Goal: Information Seeking & Learning: Learn about a topic

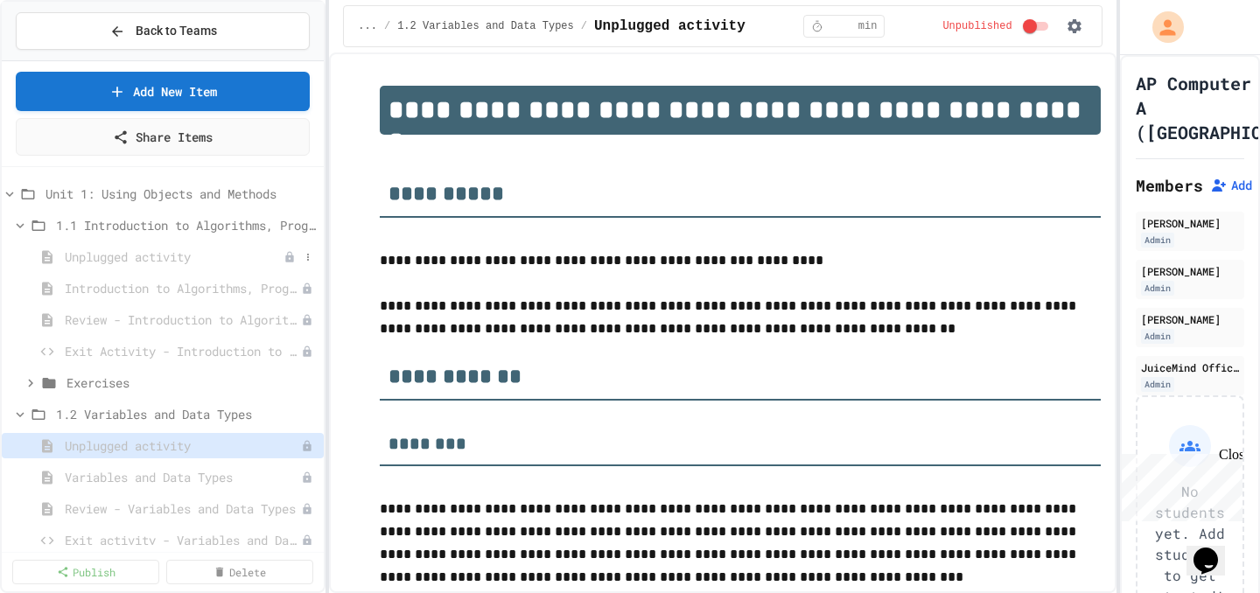
click at [165, 265] on span "Unplugged activity" at bounding box center [174, 257] width 219 height 18
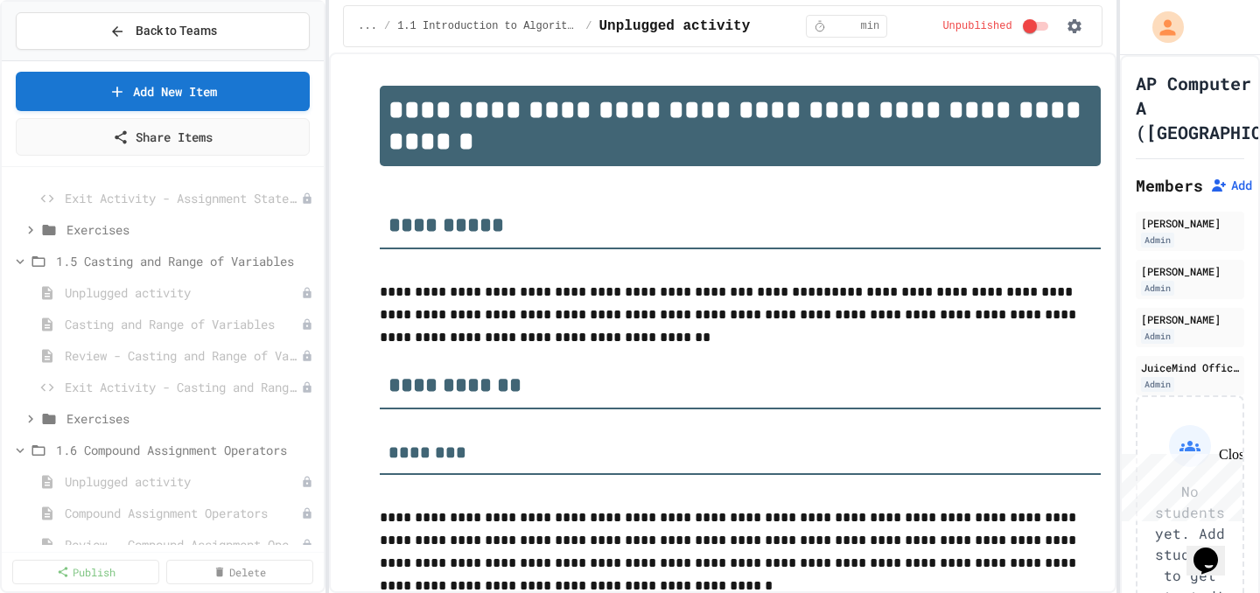
scroll to position [723, 0]
click at [190, 290] on span "Unplugged activity" at bounding box center [174, 289] width 219 height 18
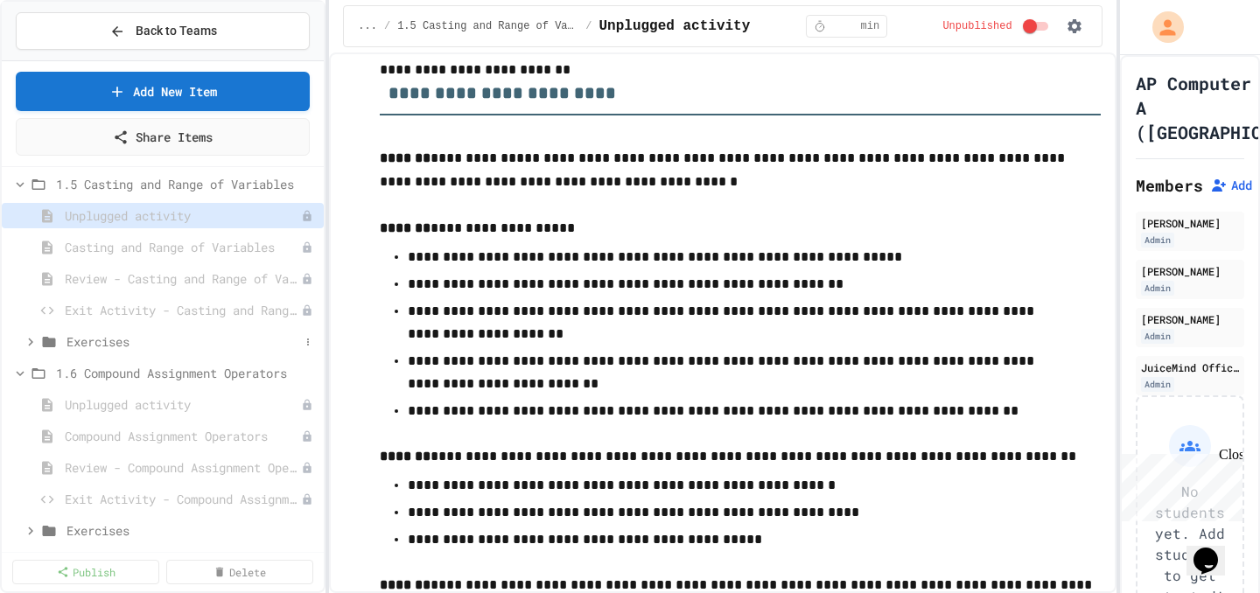
scroll to position [805, 0]
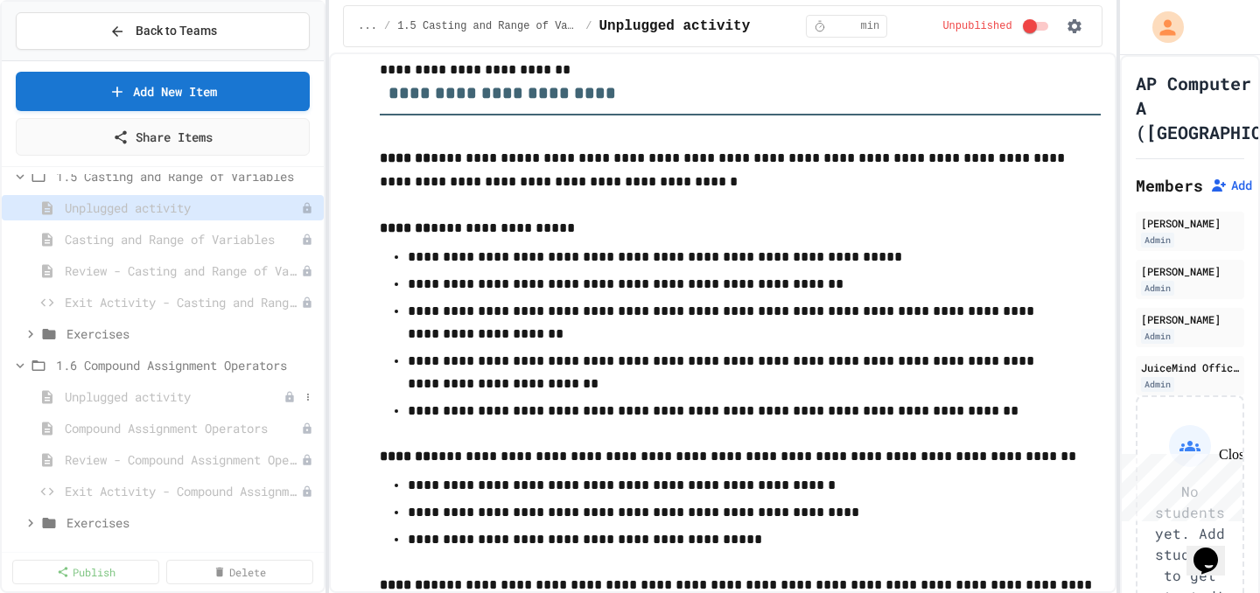
click at [255, 403] on span "Unplugged activity" at bounding box center [174, 397] width 219 height 18
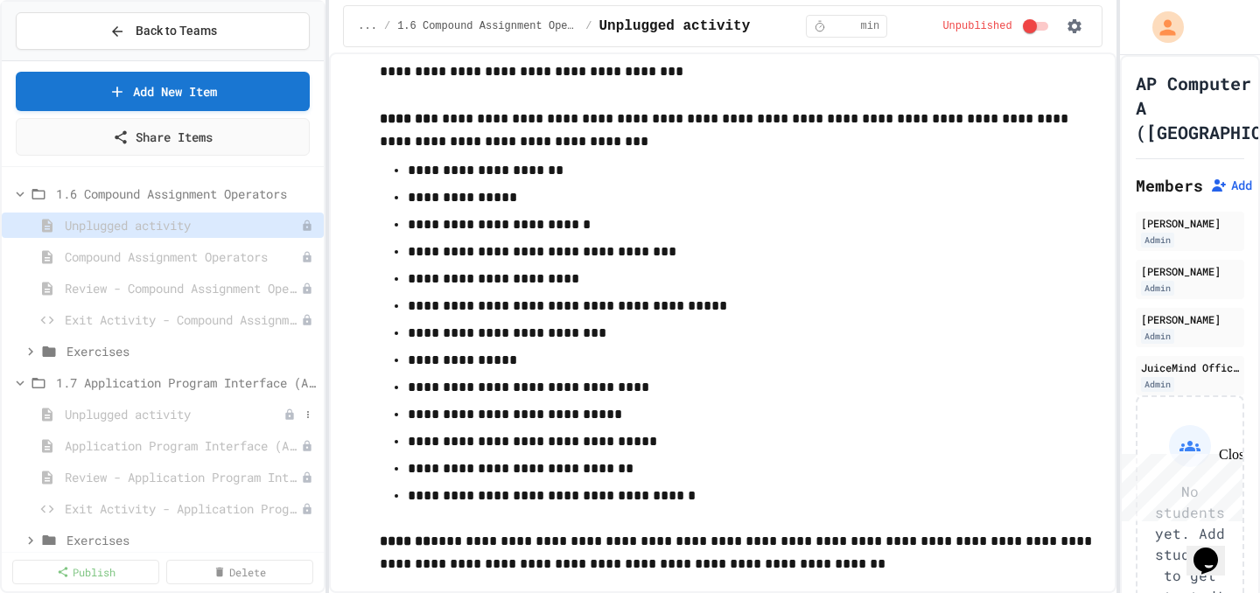
scroll to position [982, 0]
click at [195, 408] on span "Unplugged activity" at bounding box center [174, 409] width 219 height 18
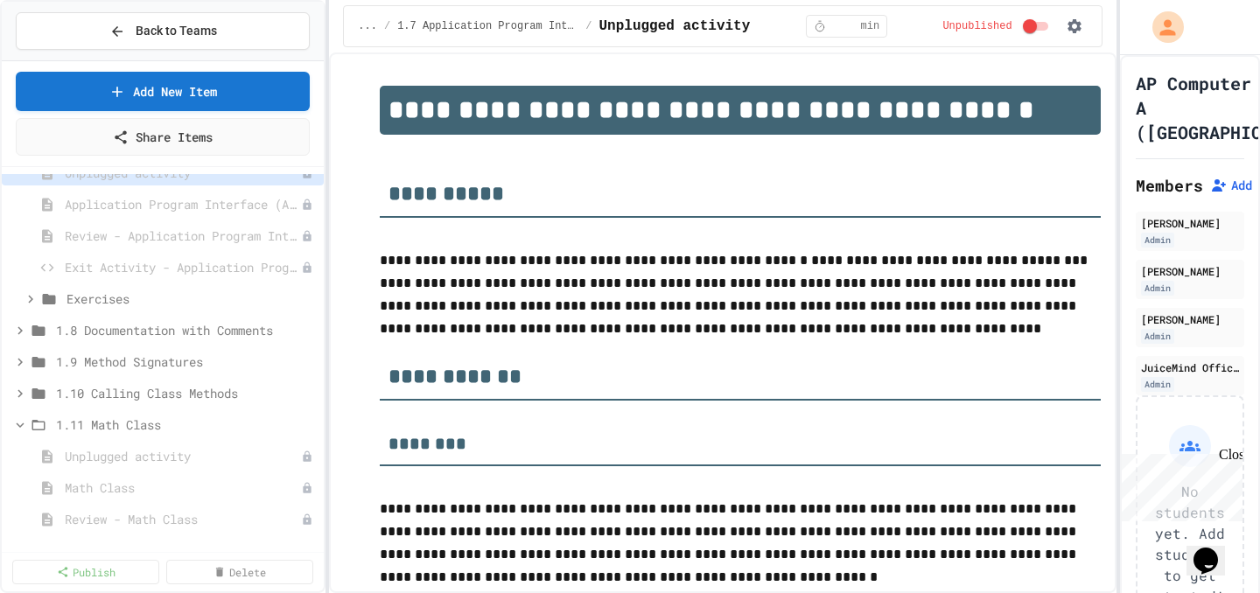
scroll to position [1226, 0]
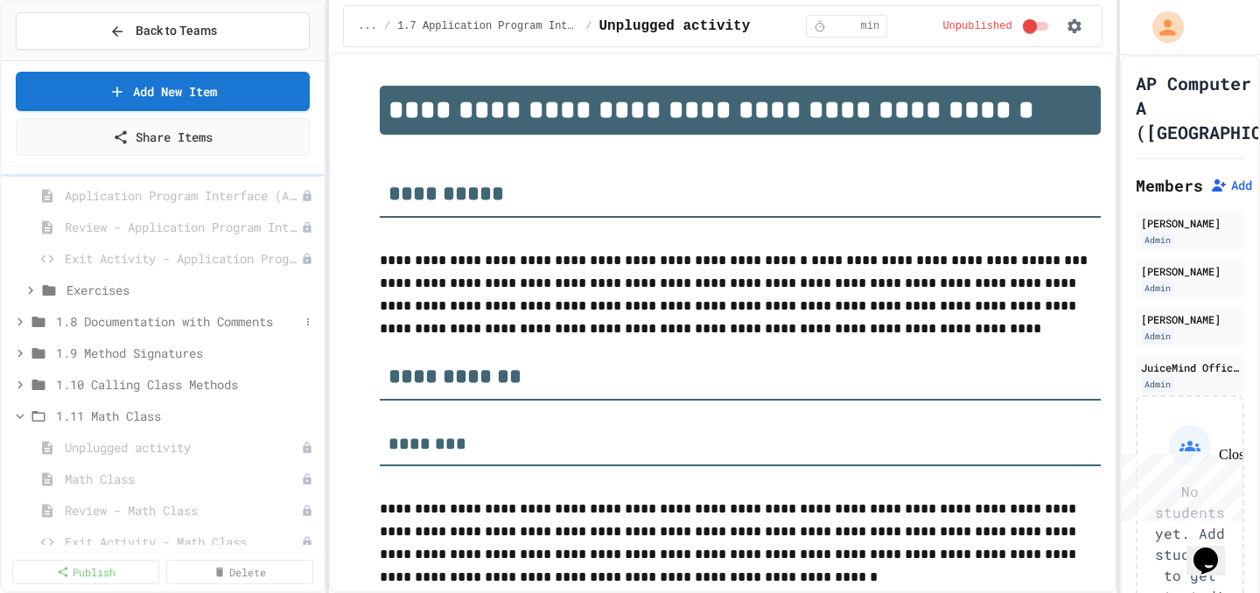
click at [111, 329] on span "1.8 Documentation with Comments" at bounding box center [177, 321] width 243 height 18
click at [111, 346] on span "Unplugged activity" at bounding box center [174, 353] width 219 height 18
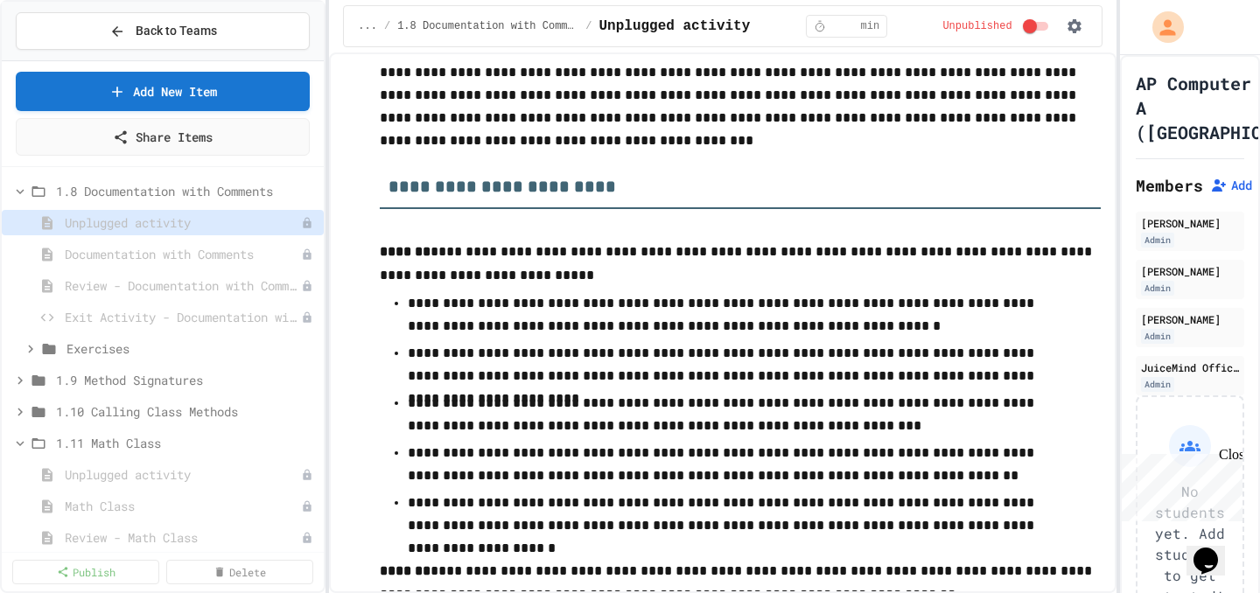
scroll to position [947, 0]
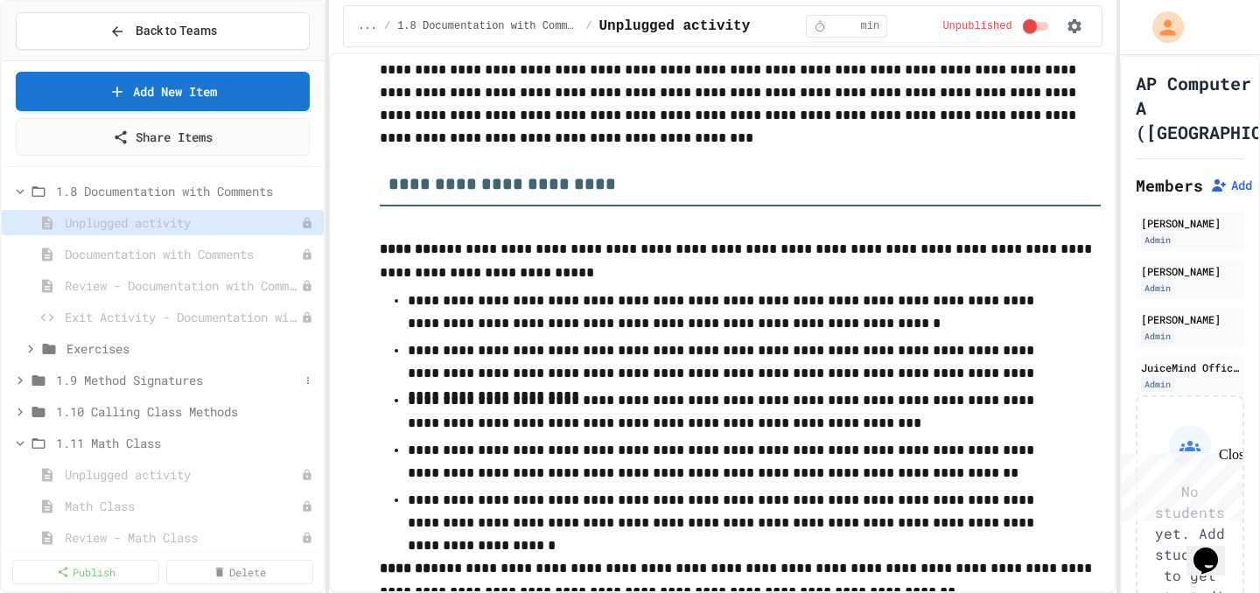
click at [141, 379] on span "1.9 Method Signatures" at bounding box center [177, 380] width 243 height 18
click at [135, 409] on span "Unplugged activity" at bounding box center [174, 411] width 219 height 18
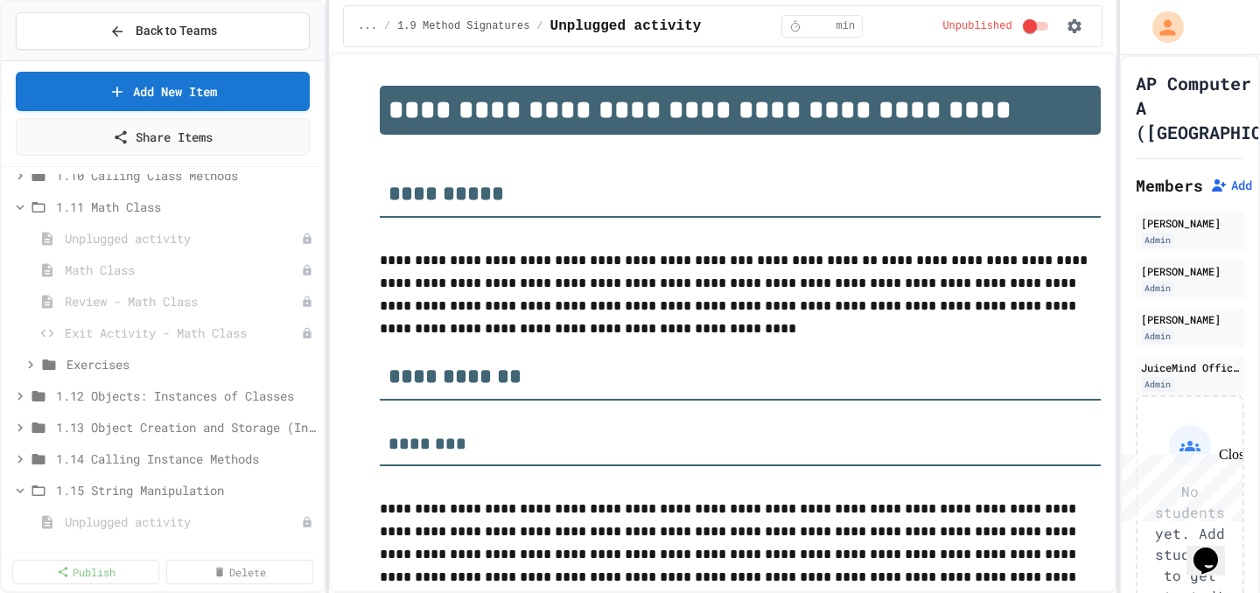
scroll to position [1752, 0]
click at [105, 401] on span "1.12 Objects: Instances of Classes" at bounding box center [177, 394] width 243 height 18
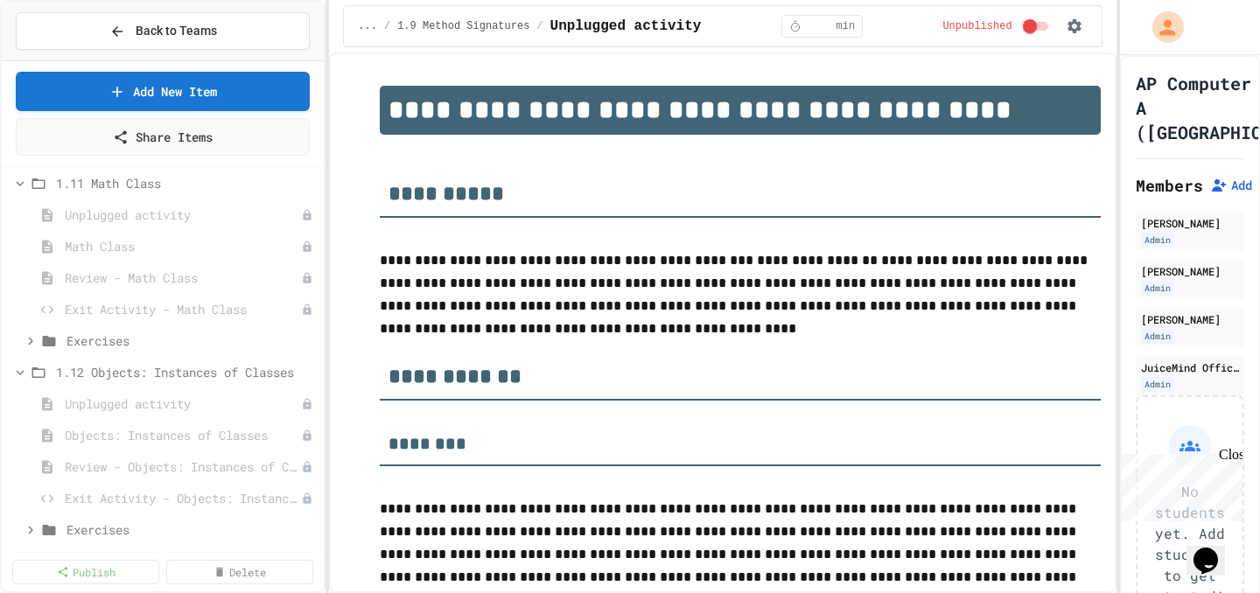
scroll to position [1778, 0]
click at [105, 401] on span "Unplugged activity" at bounding box center [183, 400] width 236 height 18
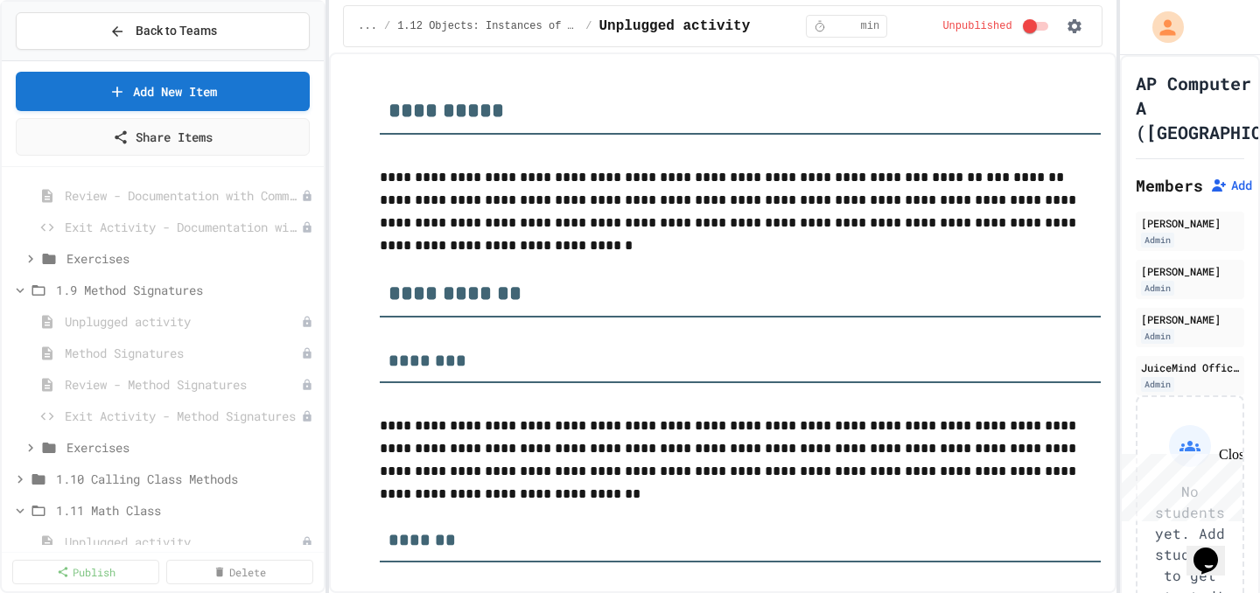
scroll to position [1441, 0]
click at [149, 331] on span "Unplugged activity" at bounding box center [174, 327] width 219 height 18
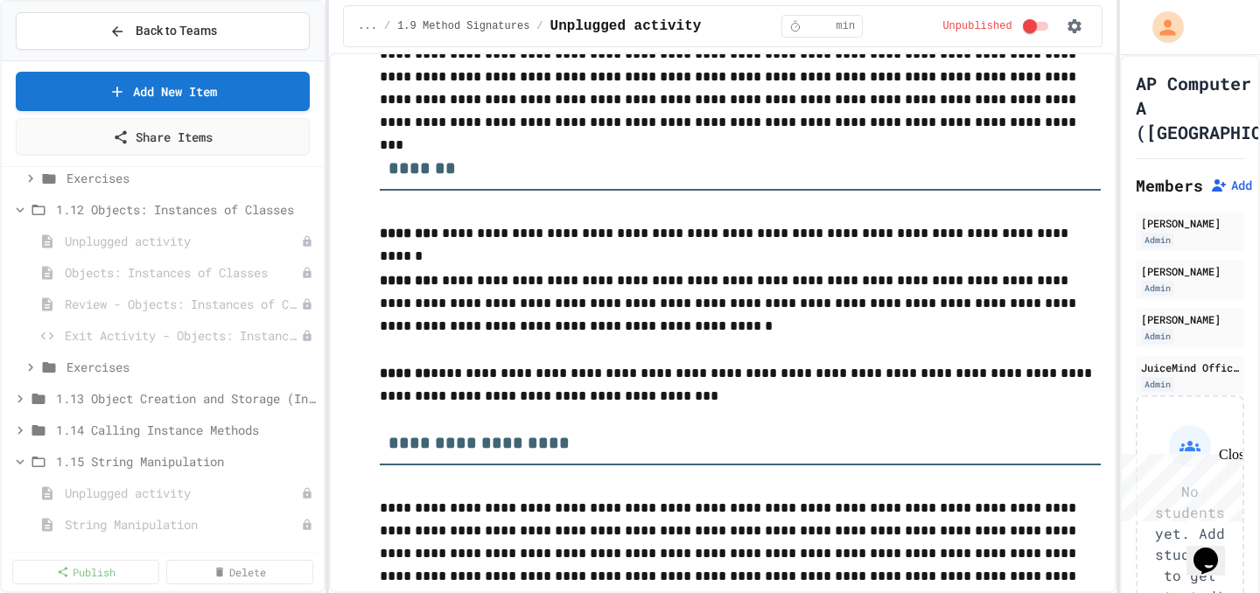
scroll to position [1940, 0]
click at [22, 394] on icon at bounding box center [20, 396] width 16 height 16
click at [188, 430] on span "Unplugged activity" at bounding box center [174, 426] width 219 height 18
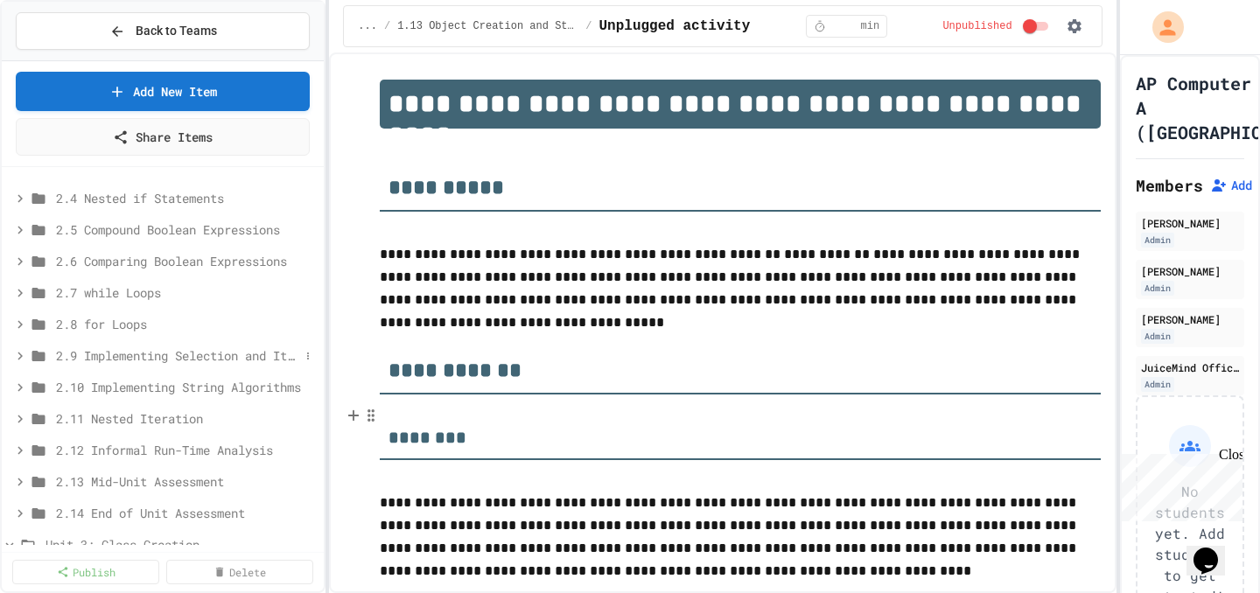
scroll to position [2898, 0]
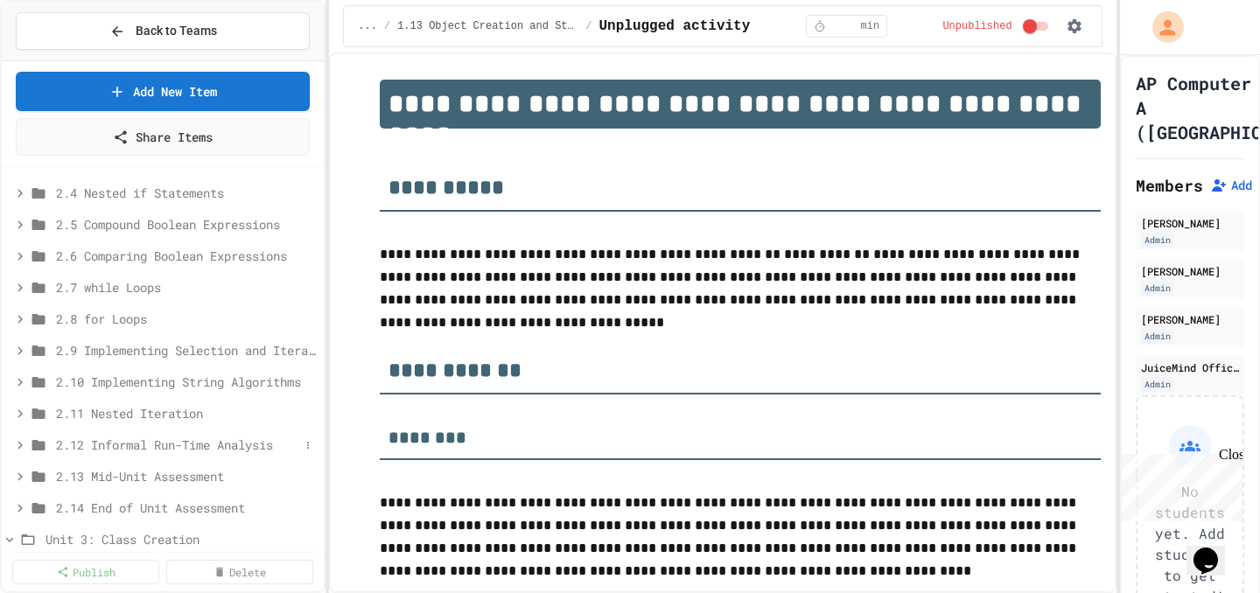
click at [20, 448] on icon at bounding box center [20, 445] width 16 height 16
click at [109, 480] on span "Unplugged activity" at bounding box center [174, 476] width 219 height 18
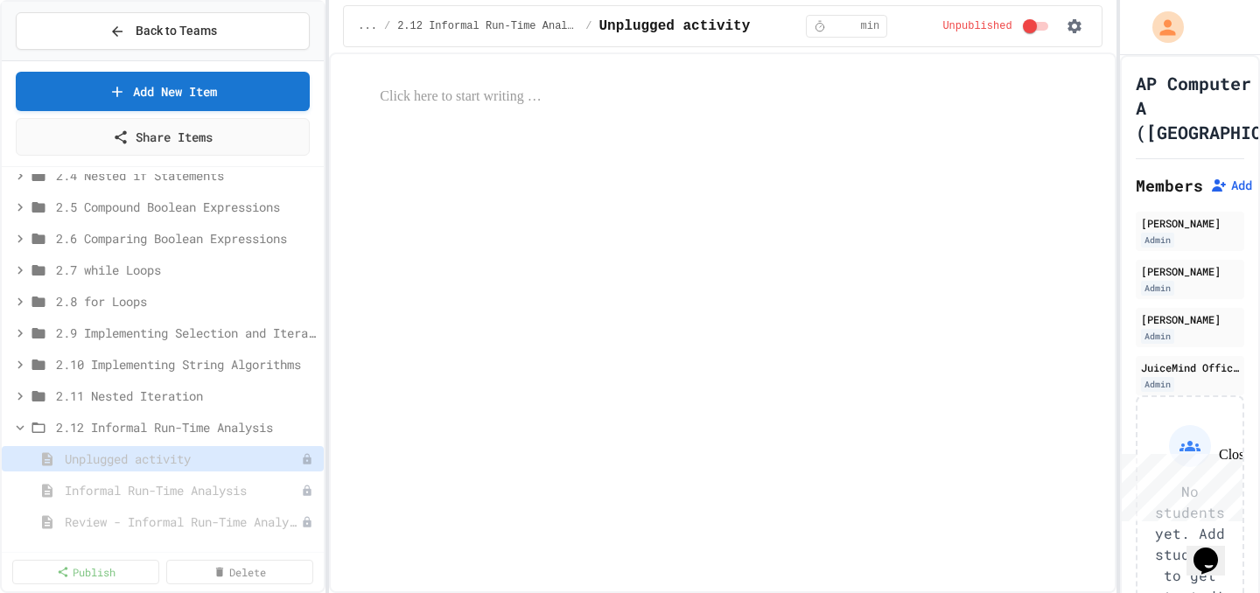
scroll to position [2907, 0]
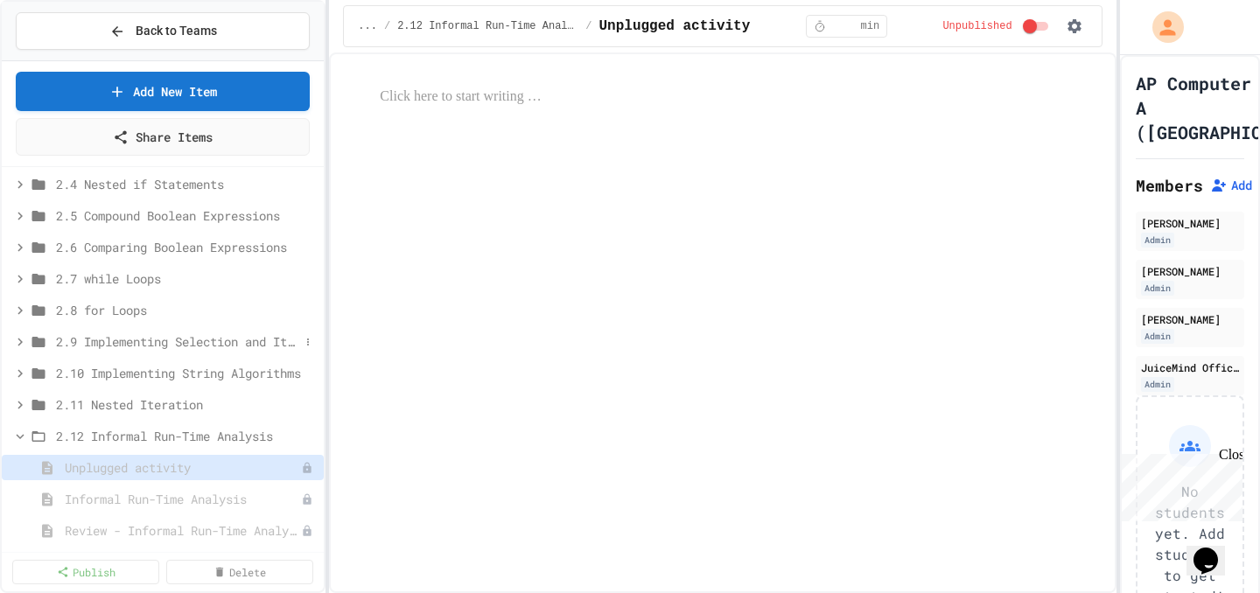
click at [20, 339] on icon at bounding box center [19, 342] width 5 height 8
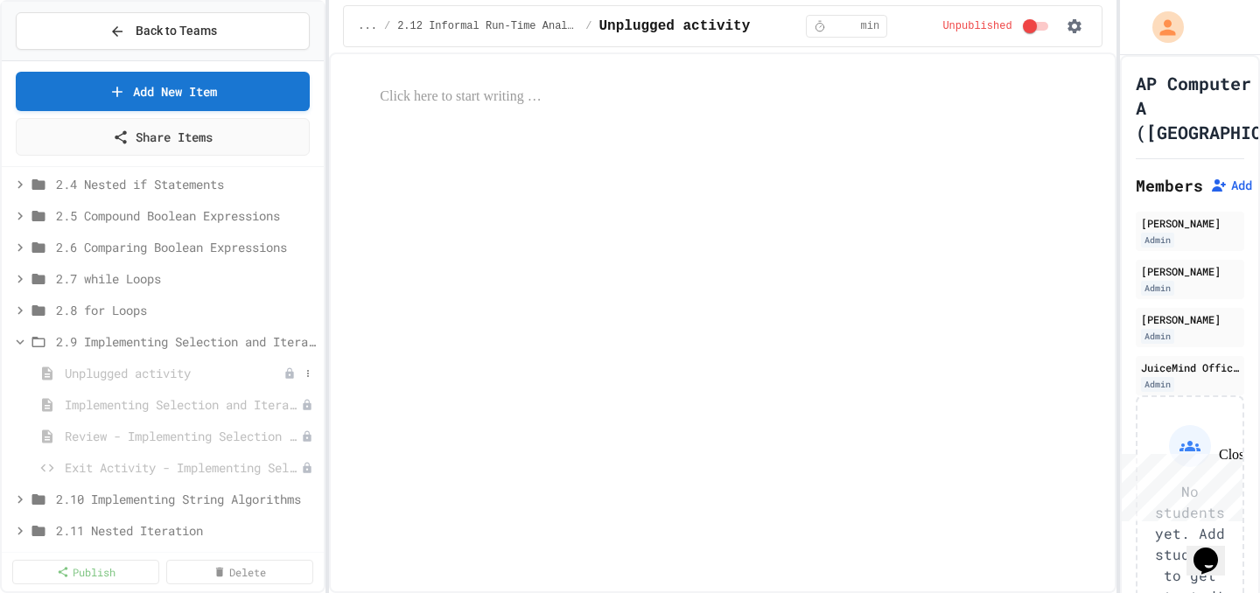
click at [101, 367] on span "Unplugged activity" at bounding box center [174, 373] width 219 height 18
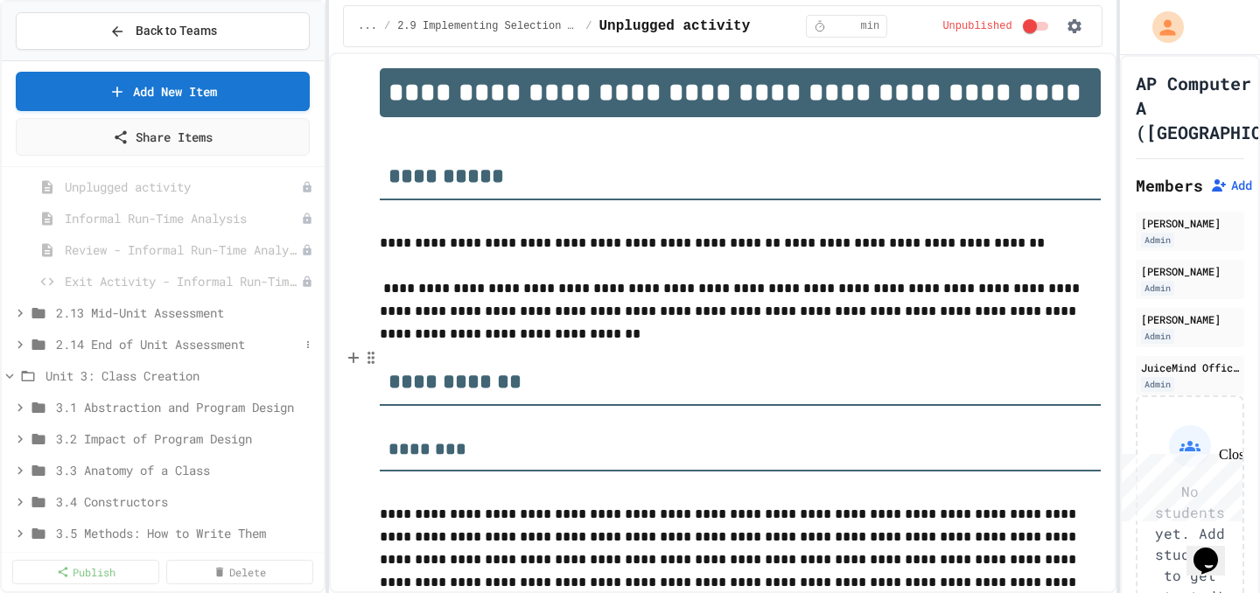
scroll to position [3352, 0]
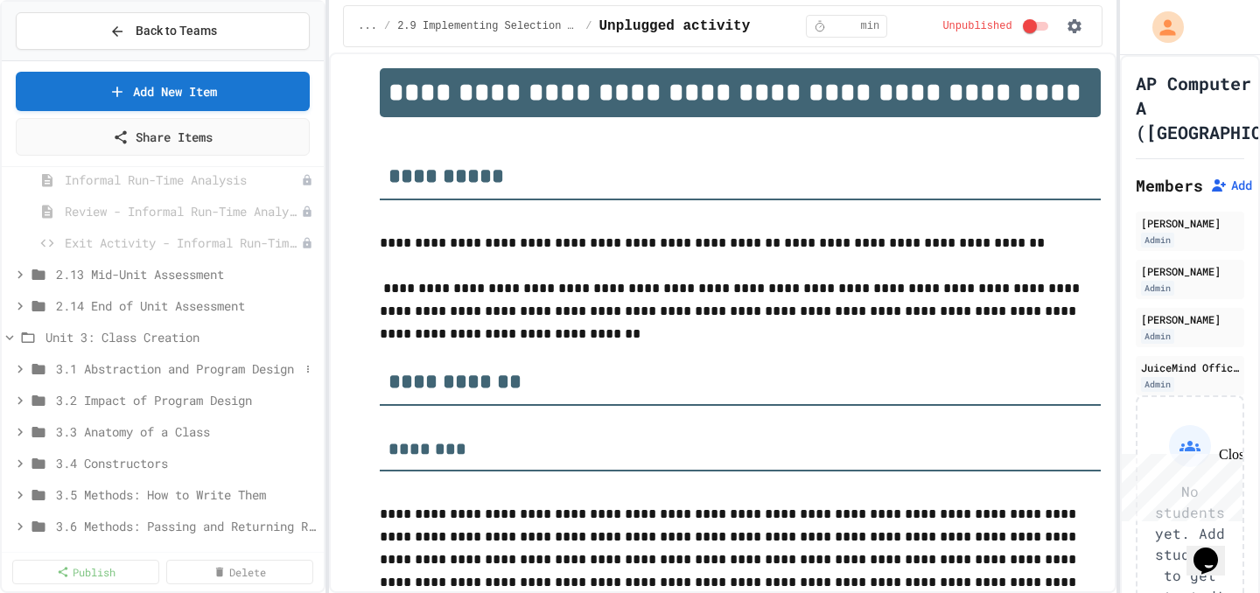
click at [21, 372] on icon at bounding box center [20, 369] width 16 height 16
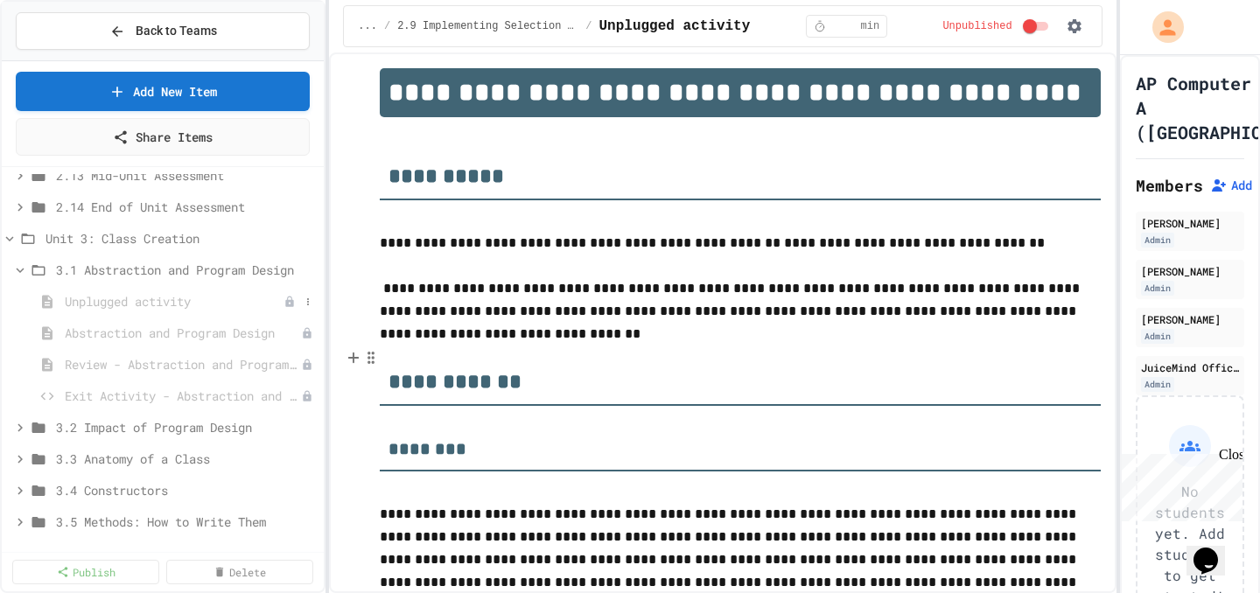
scroll to position [3464, 0]
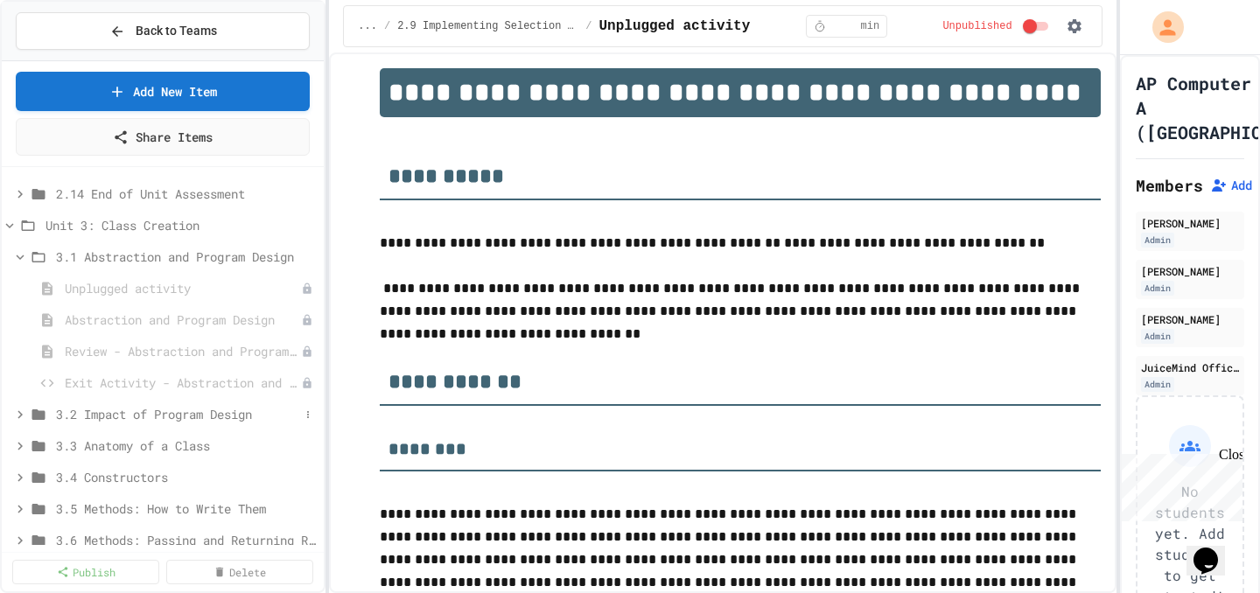
click at [15, 416] on icon at bounding box center [20, 415] width 16 height 16
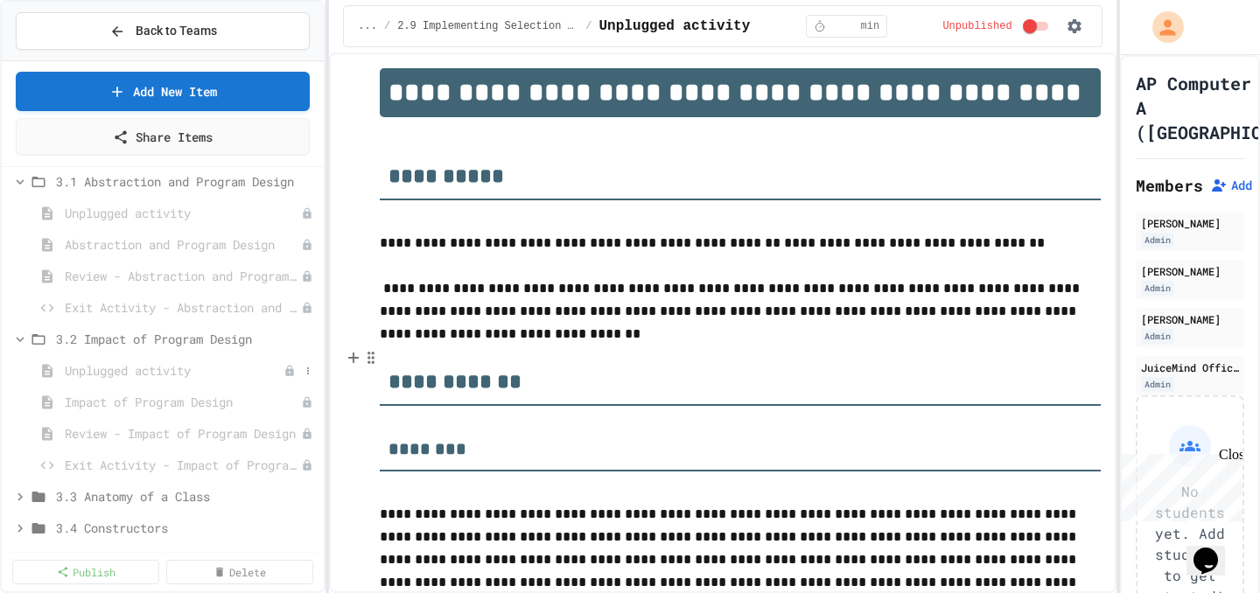
click at [149, 371] on span "Unplugged activity" at bounding box center [174, 370] width 219 height 18
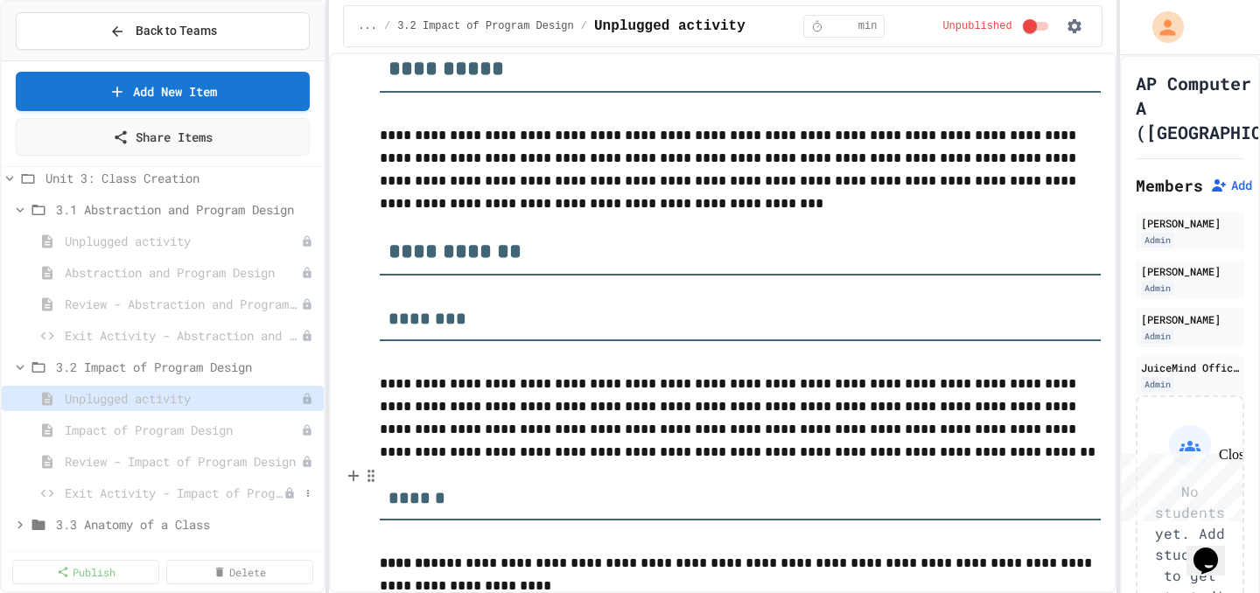
scroll to position [3505, 0]
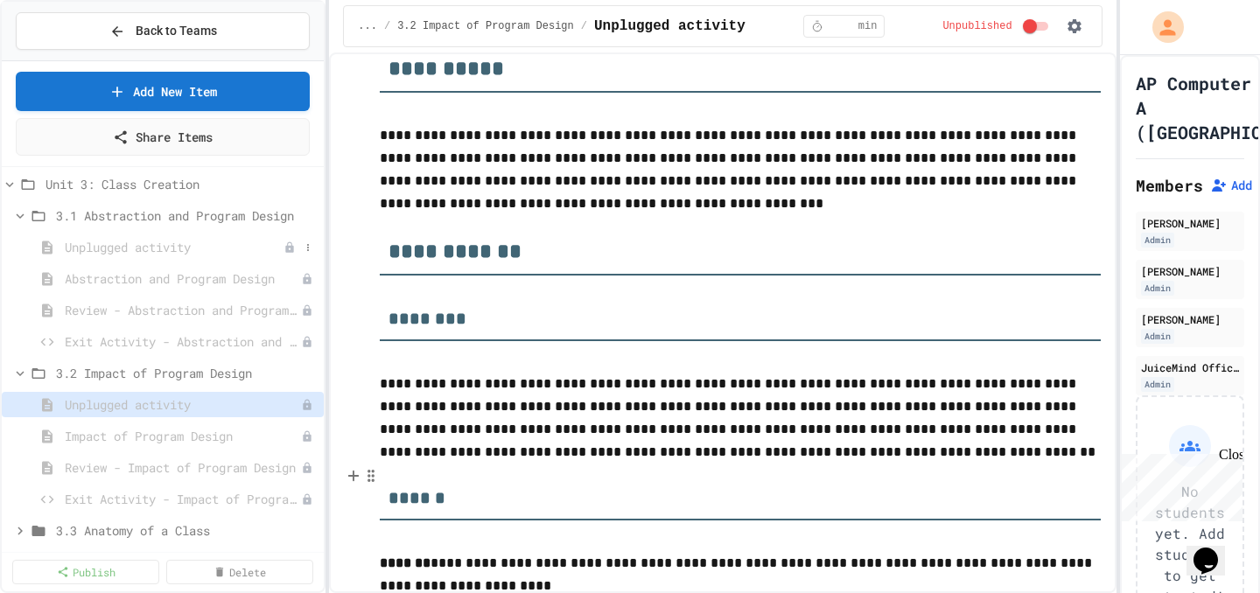
click at [140, 247] on span "Unplugged activity" at bounding box center [174, 247] width 219 height 18
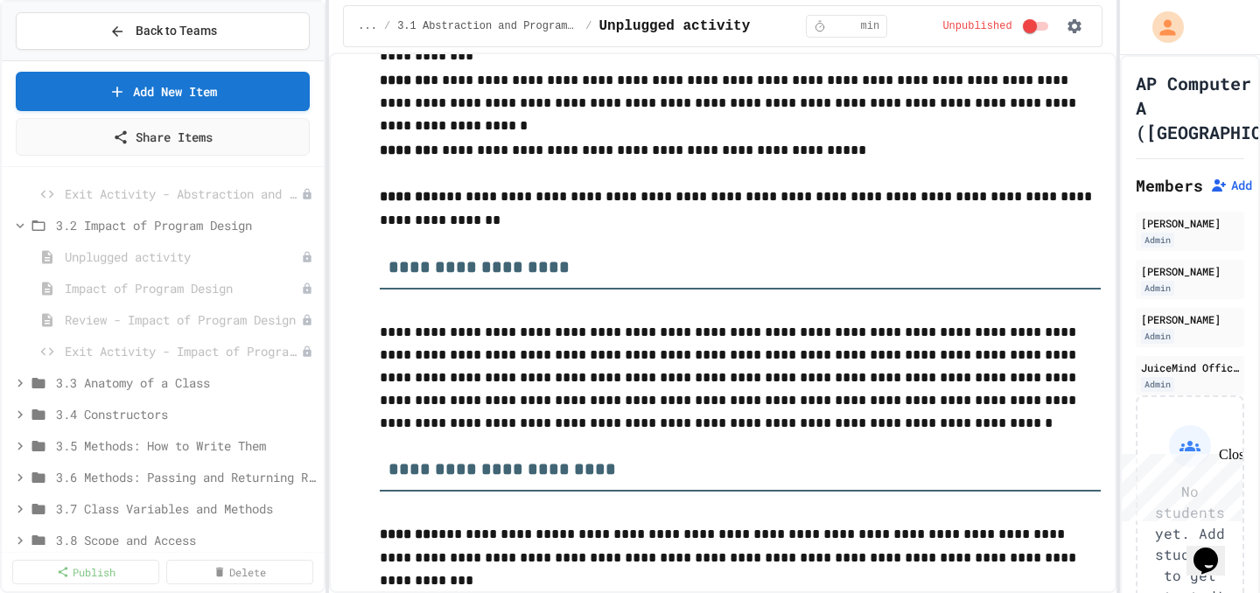
scroll to position [3672, 0]
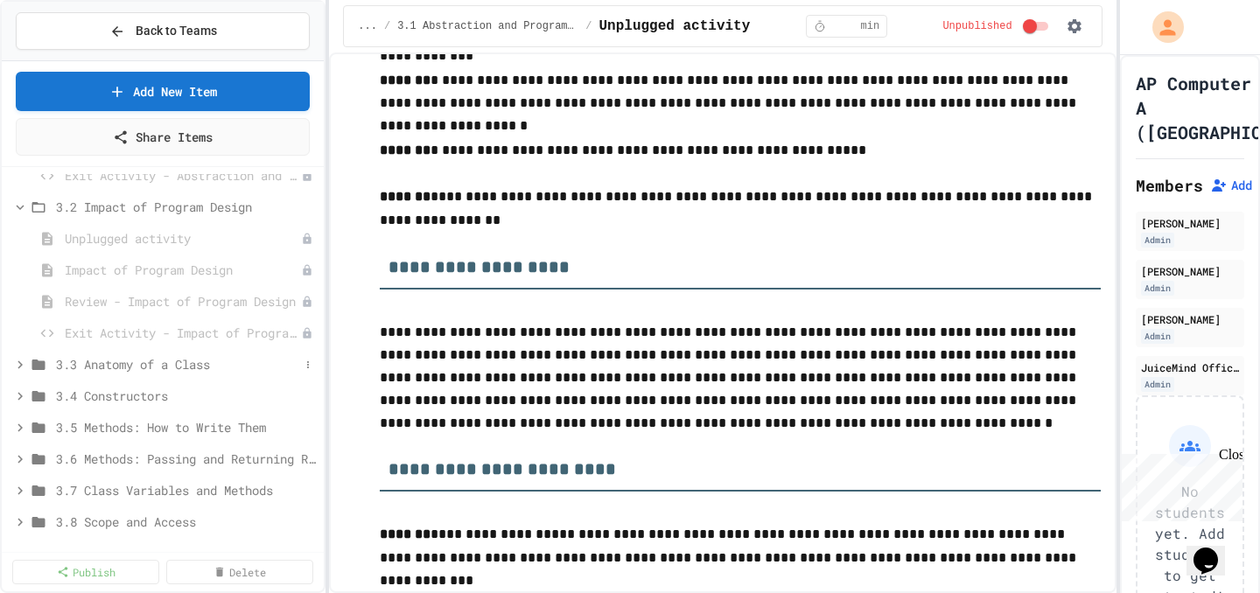
click at [17, 362] on icon at bounding box center [20, 365] width 16 height 16
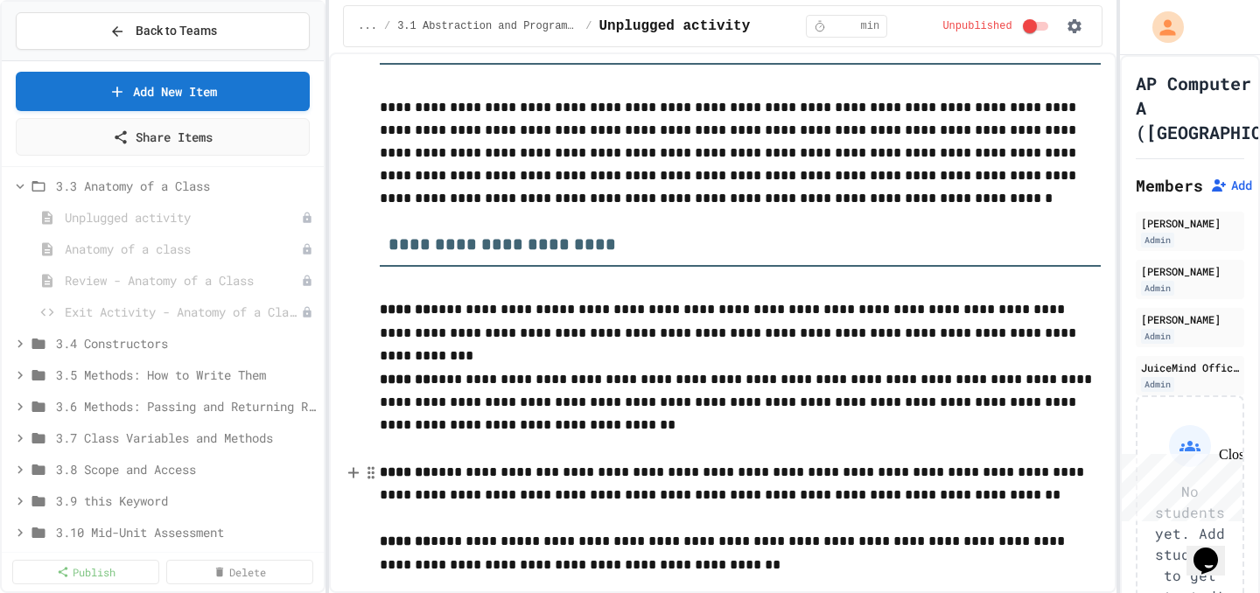
scroll to position [3851, 0]
click at [19, 343] on icon at bounding box center [19, 343] width 5 height 8
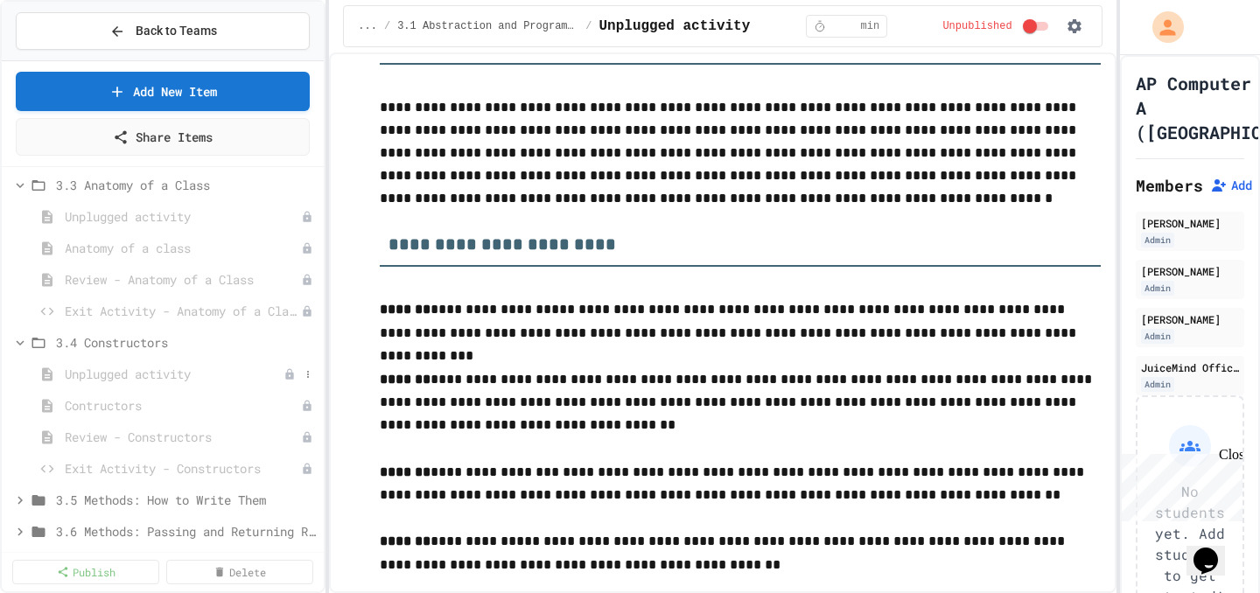
click at [122, 379] on span "Unplugged activity" at bounding box center [174, 374] width 219 height 18
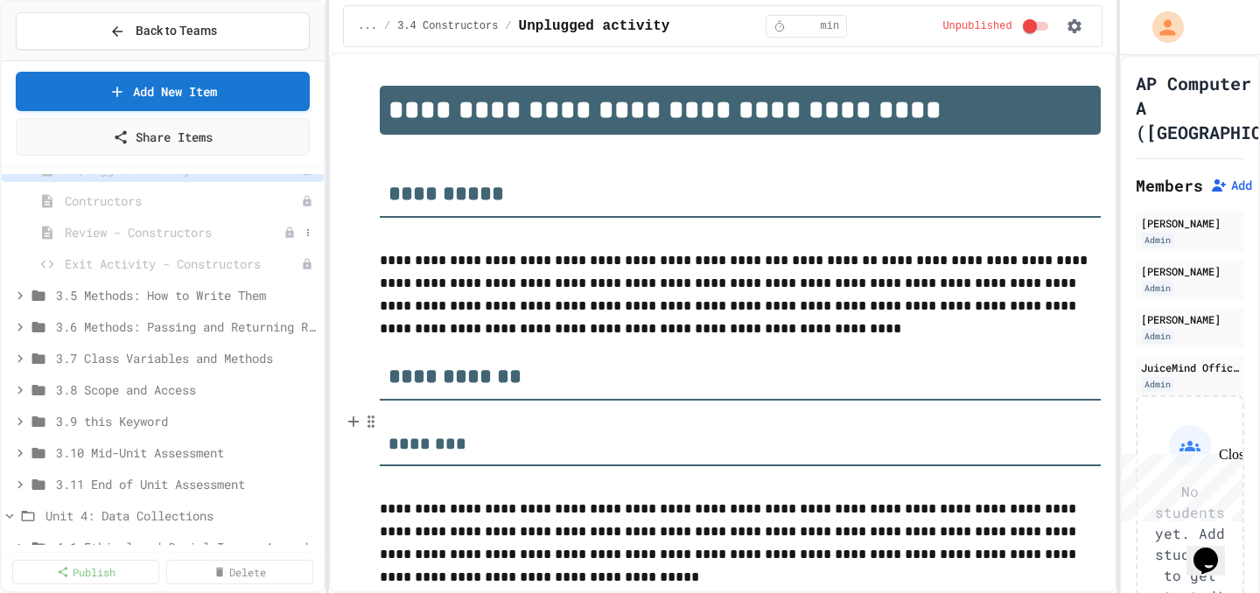
scroll to position [4054, 0]
click at [20, 362] on icon at bounding box center [20, 361] width 16 height 16
click at [103, 384] on span "Unplugged activity" at bounding box center [174, 391] width 219 height 18
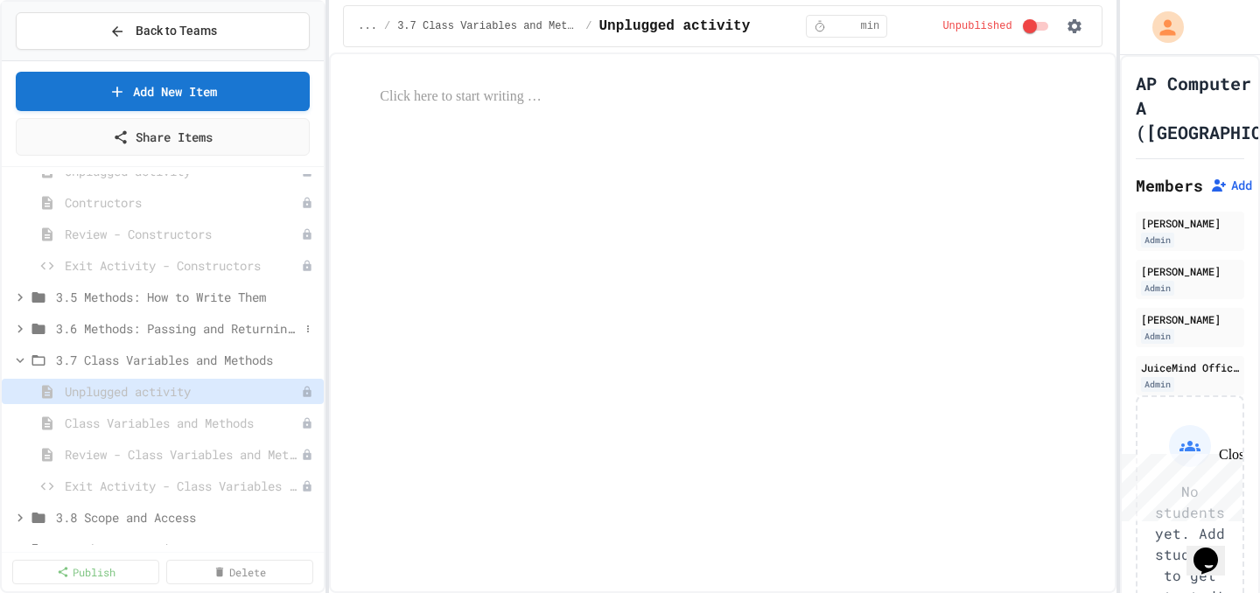
click at [24, 329] on icon at bounding box center [20, 329] width 16 height 16
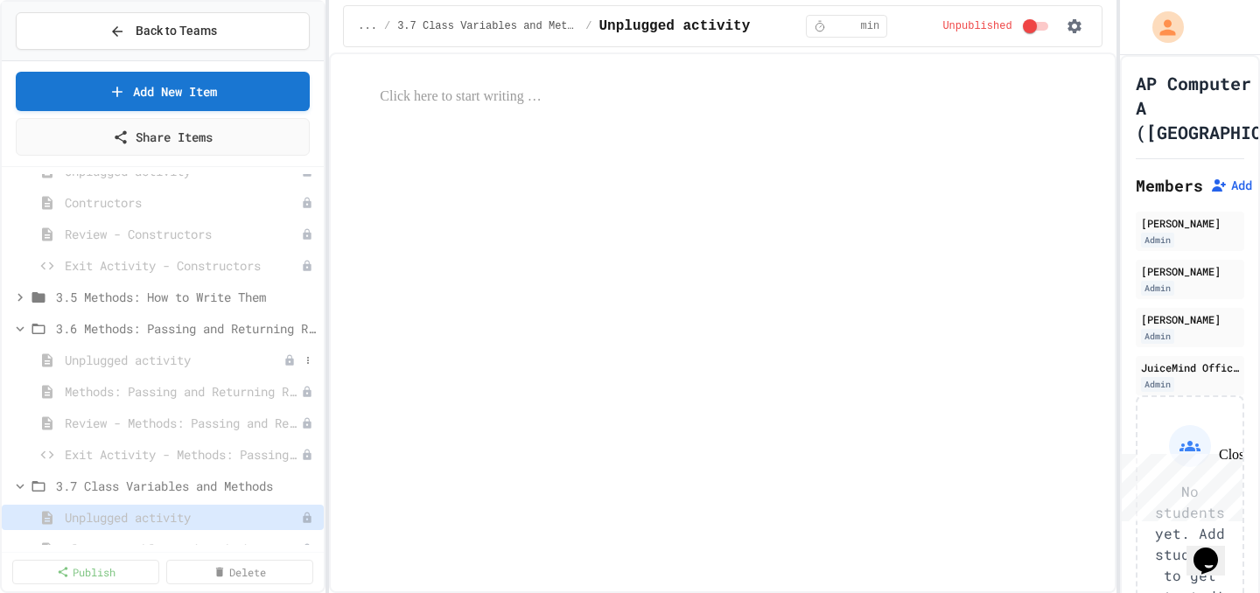
click at [83, 362] on span "Unplugged activity" at bounding box center [174, 360] width 219 height 18
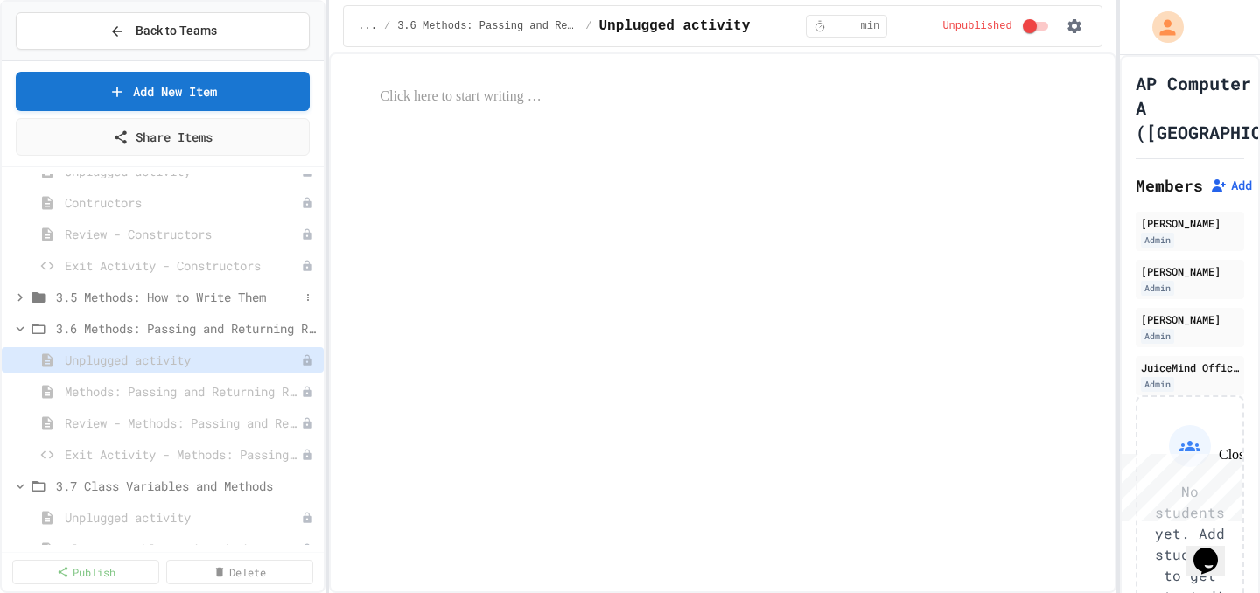
click at [16, 295] on icon at bounding box center [20, 298] width 16 height 16
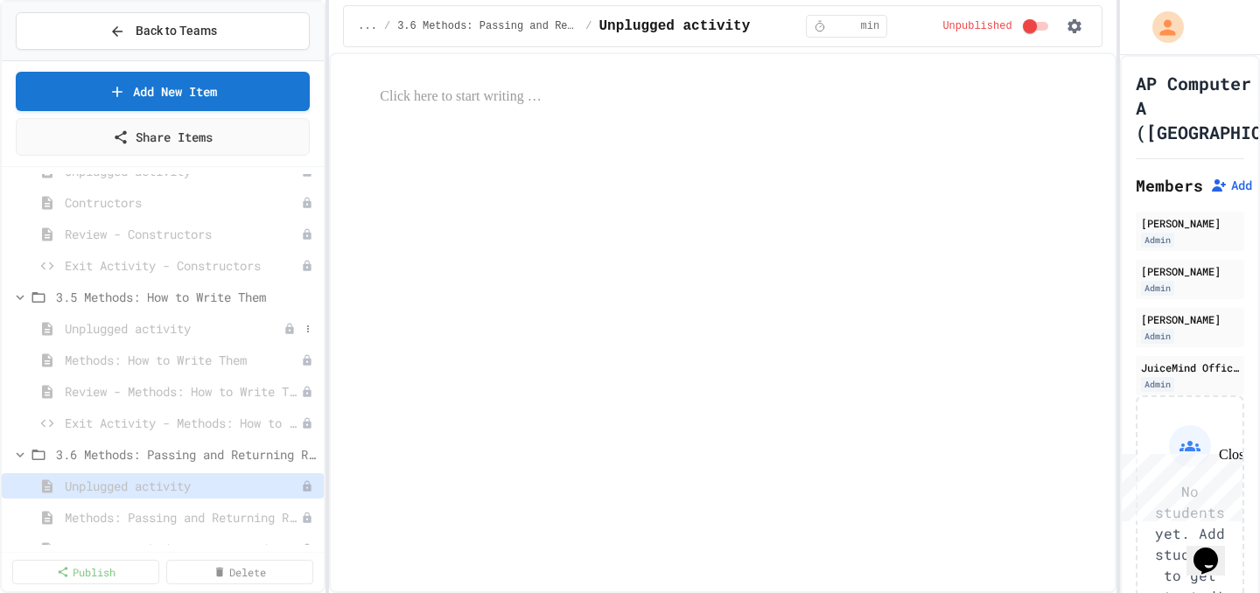
click at [97, 329] on span "Unplugged activity" at bounding box center [174, 328] width 219 height 18
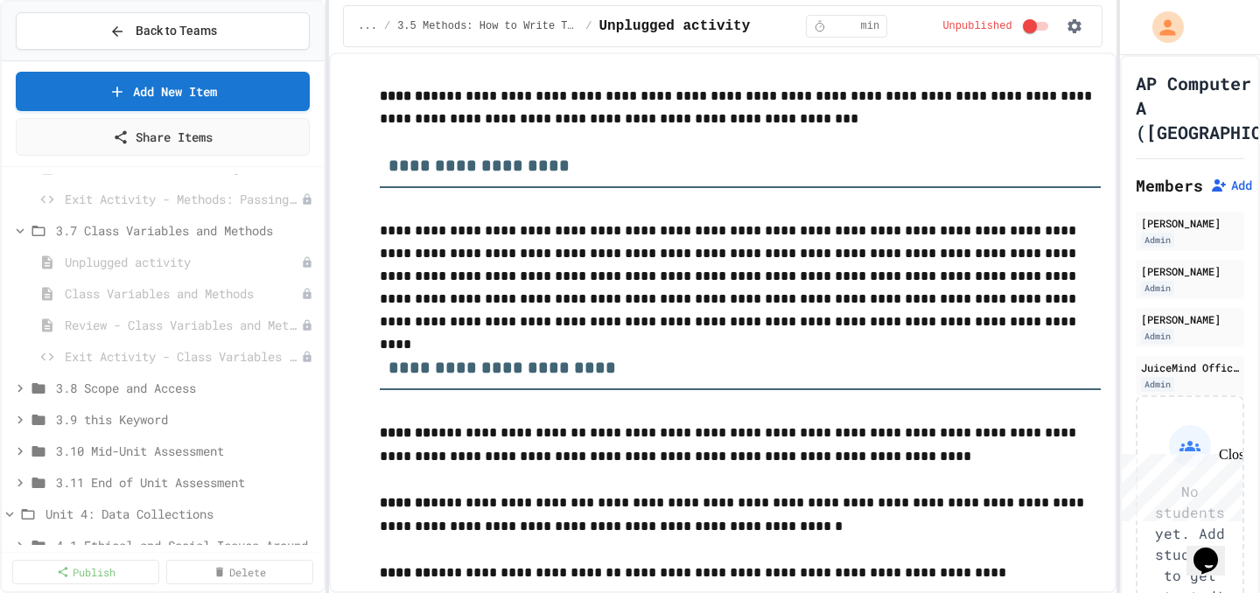
scroll to position [4436, 0]
click at [18, 387] on icon at bounding box center [20, 388] width 16 height 16
click at [92, 423] on span "Unplugged activity" at bounding box center [174, 418] width 219 height 18
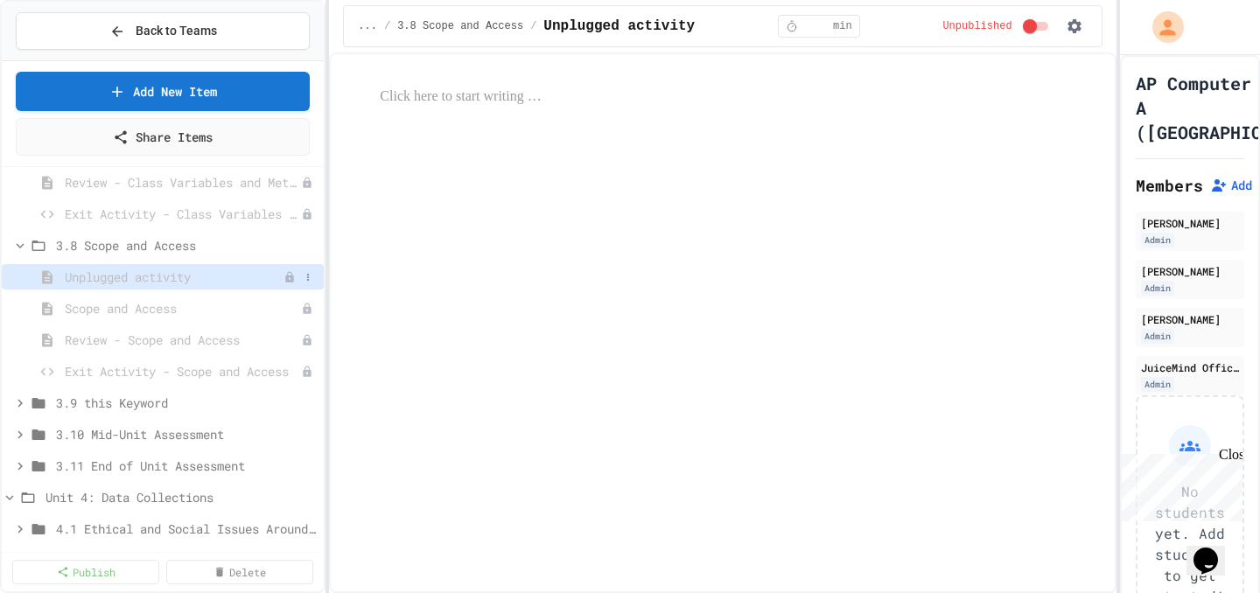
scroll to position [4602, 0]
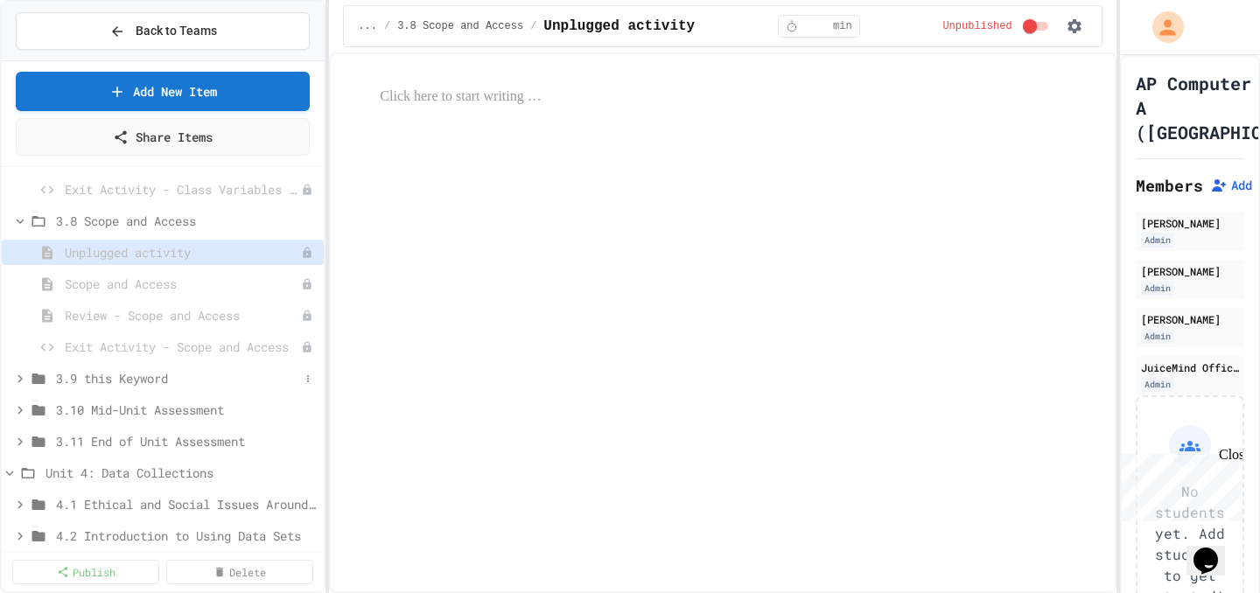
click at [16, 381] on icon at bounding box center [20, 379] width 16 height 16
click at [96, 414] on span "Unplugged activity" at bounding box center [174, 410] width 219 height 18
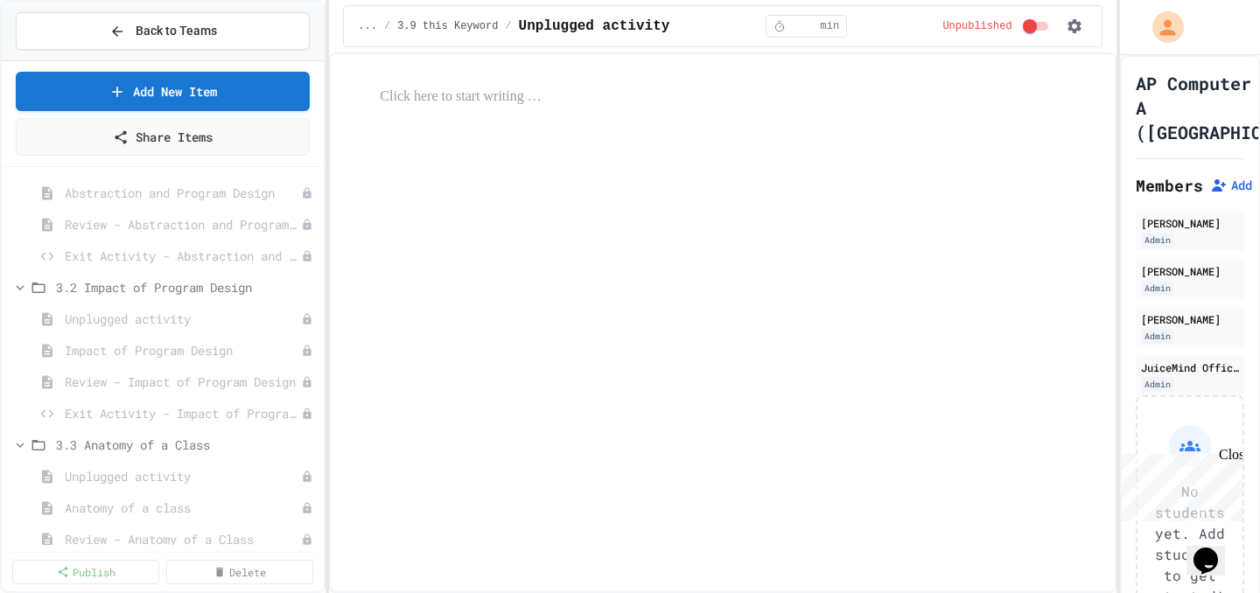
scroll to position [3590, 0]
click at [142, 319] on span "Unplugged activity" at bounding box center [183, 320] width 236 height 18
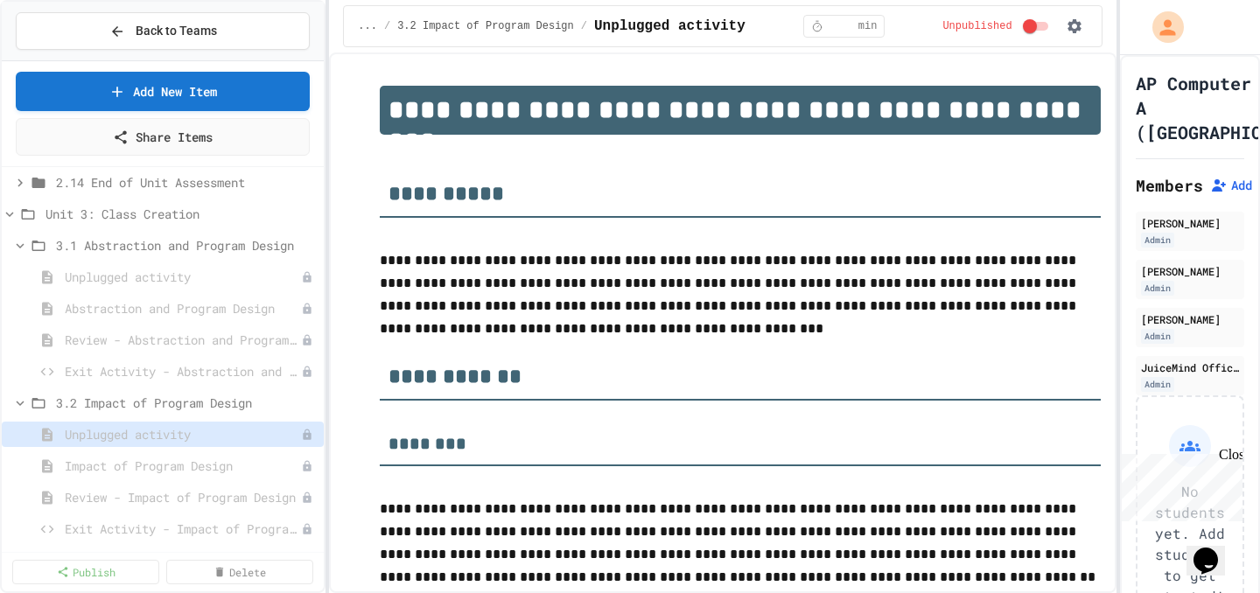
scroll to position [3471, 0]
click at [145, 285] on span "Unplugged activity" at bounding box center [174, 281] width 219 height 18
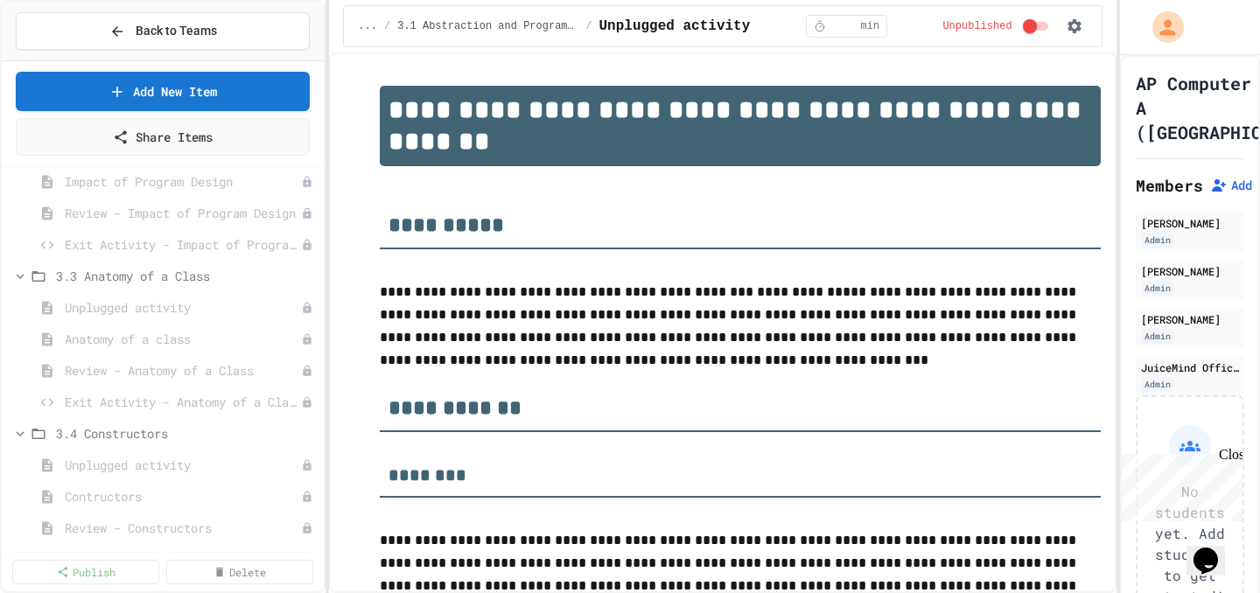
scroll to position [3776, 0]
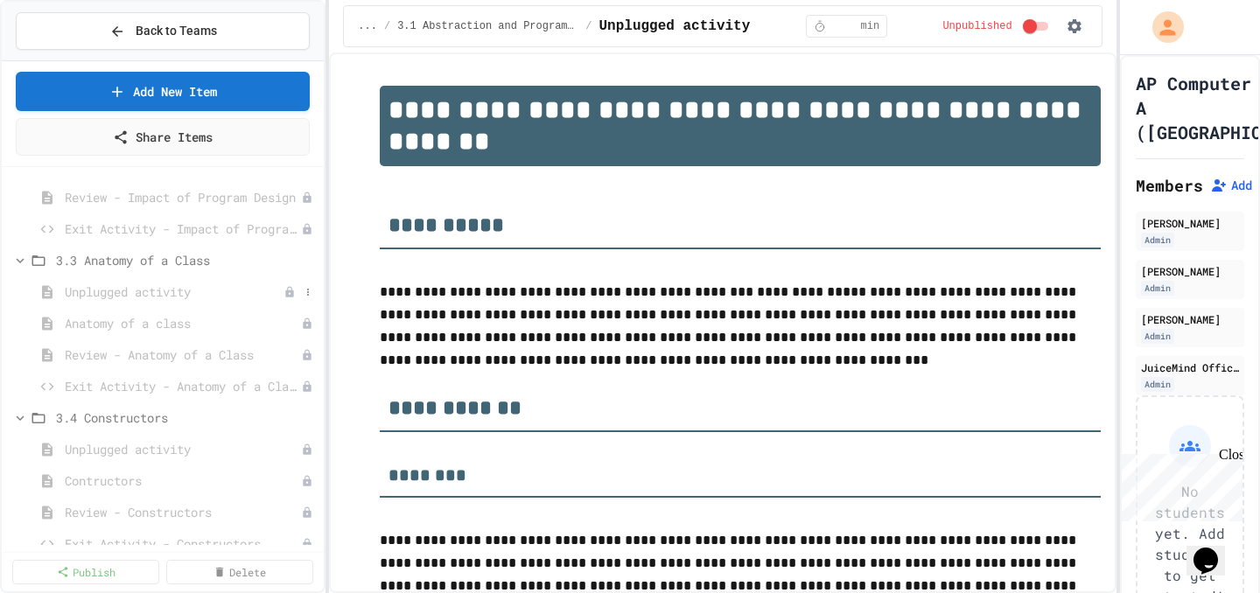
click at [143, 290] on span "Unplugged activity" at bounding box center [174, 292] width 219 height 18
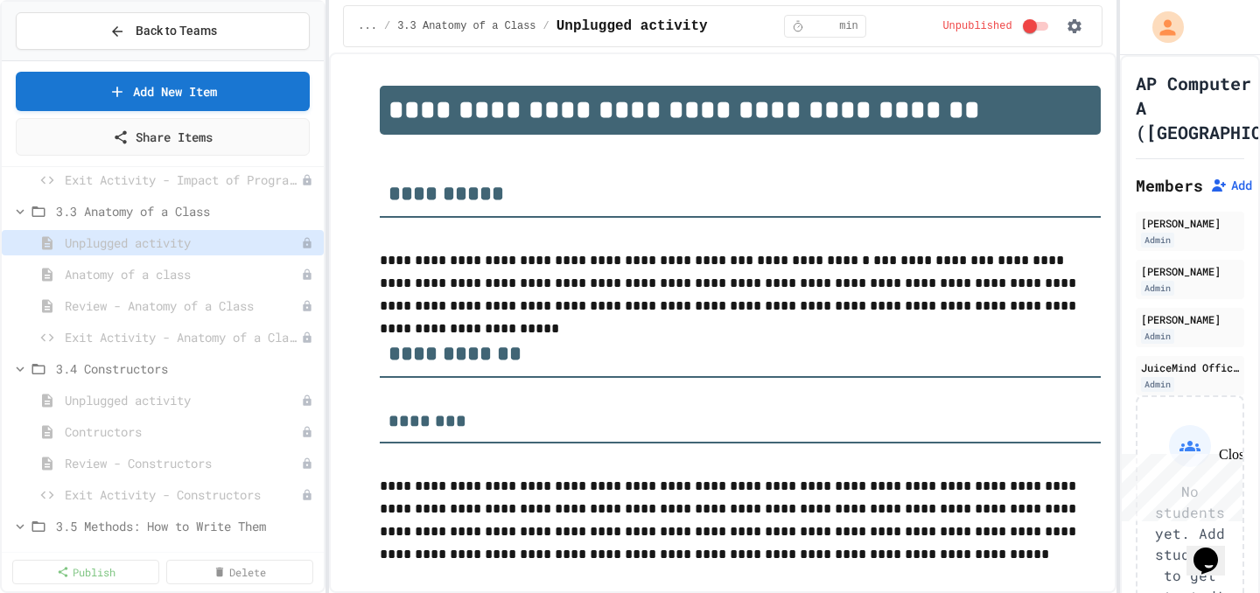
scroll to position [3826, 0]
click at [150, 396] on span "Unplugged activity" at bounding box center [183, 398] width 236 height 18
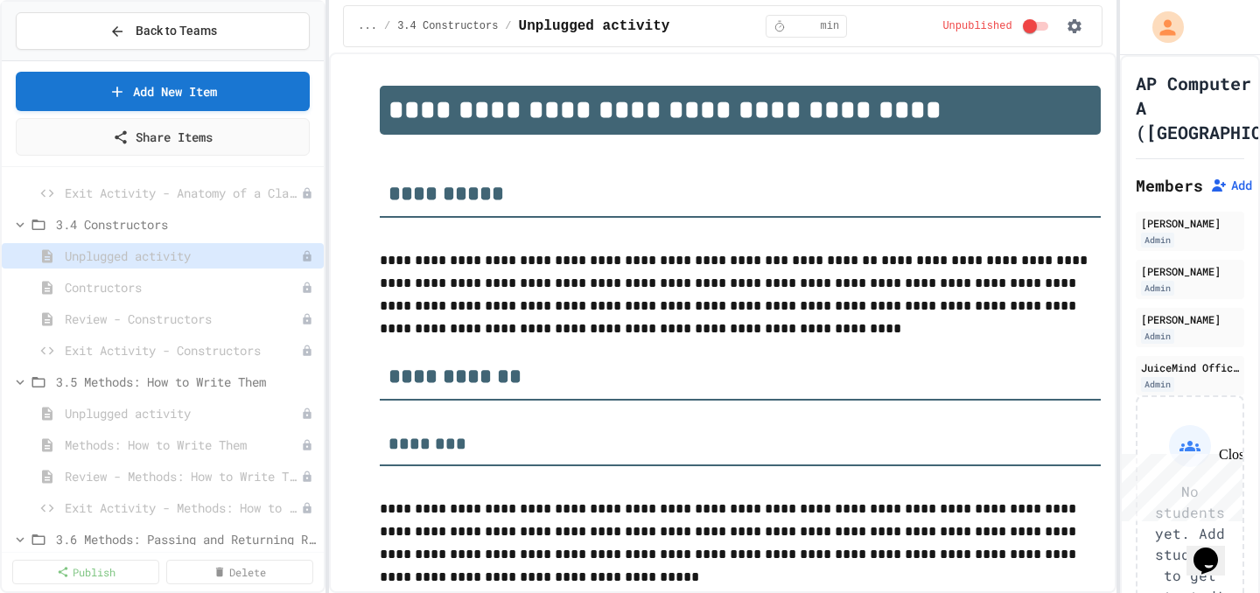
scroll to position [3971, 0]
click at [150, 409] on span "Unplugged activity" at bounding box center [174, 411] width 219 height 18
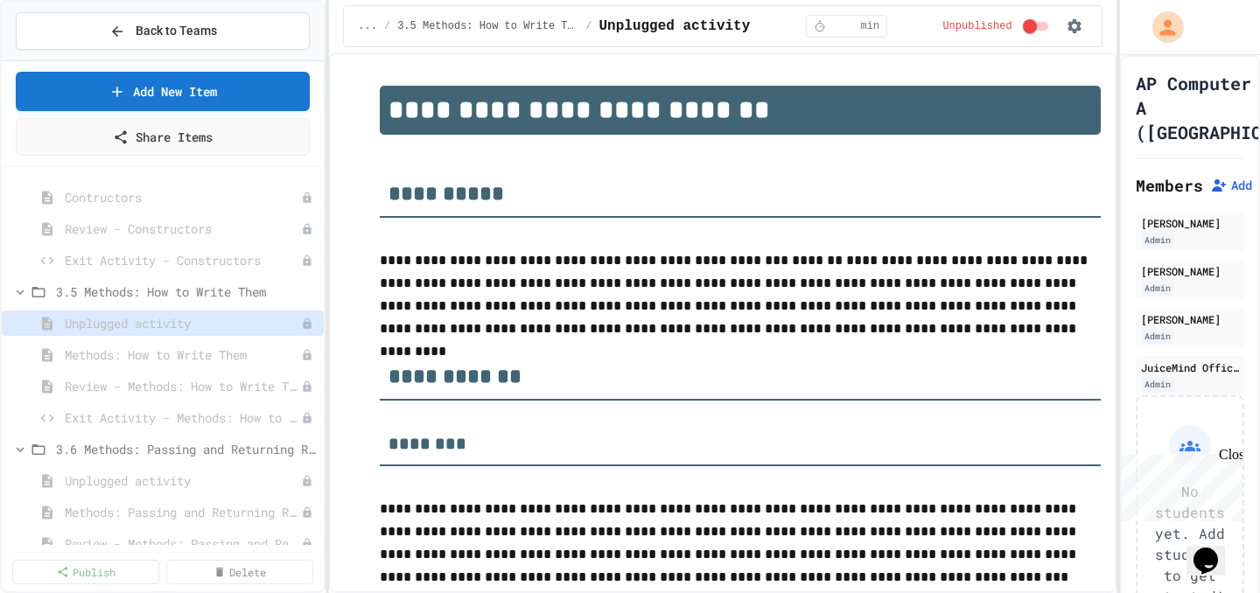
scroll to position [4068, 0]
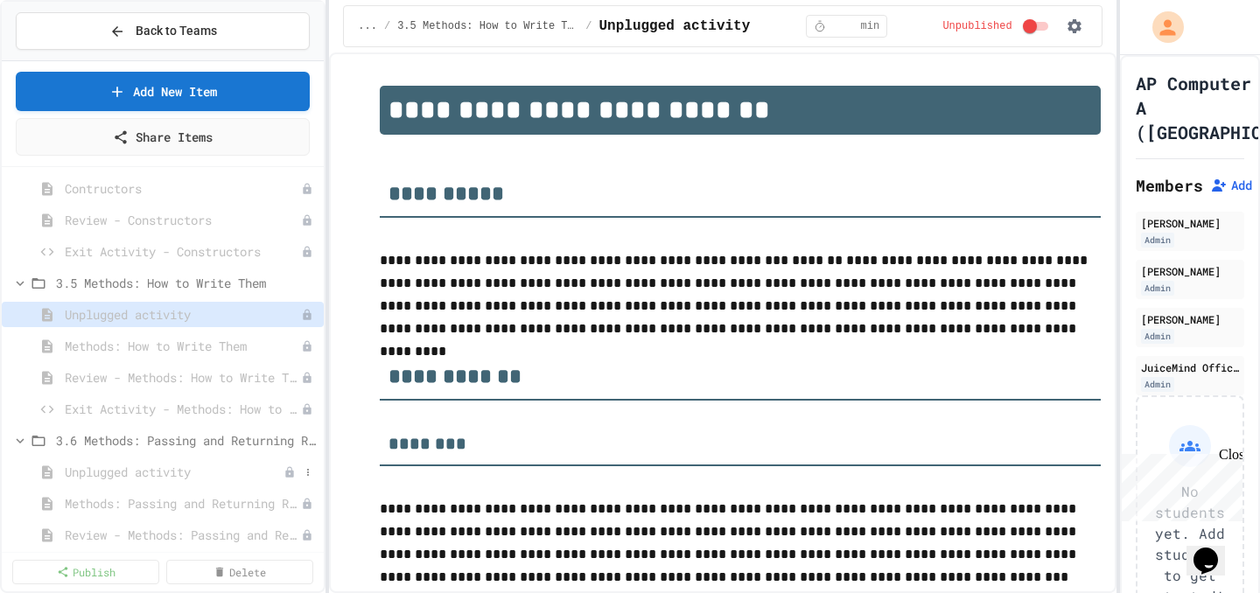
click at [142, 467] on span "Unplugged activity" at bounding box center [174, 472] width 219 height 18
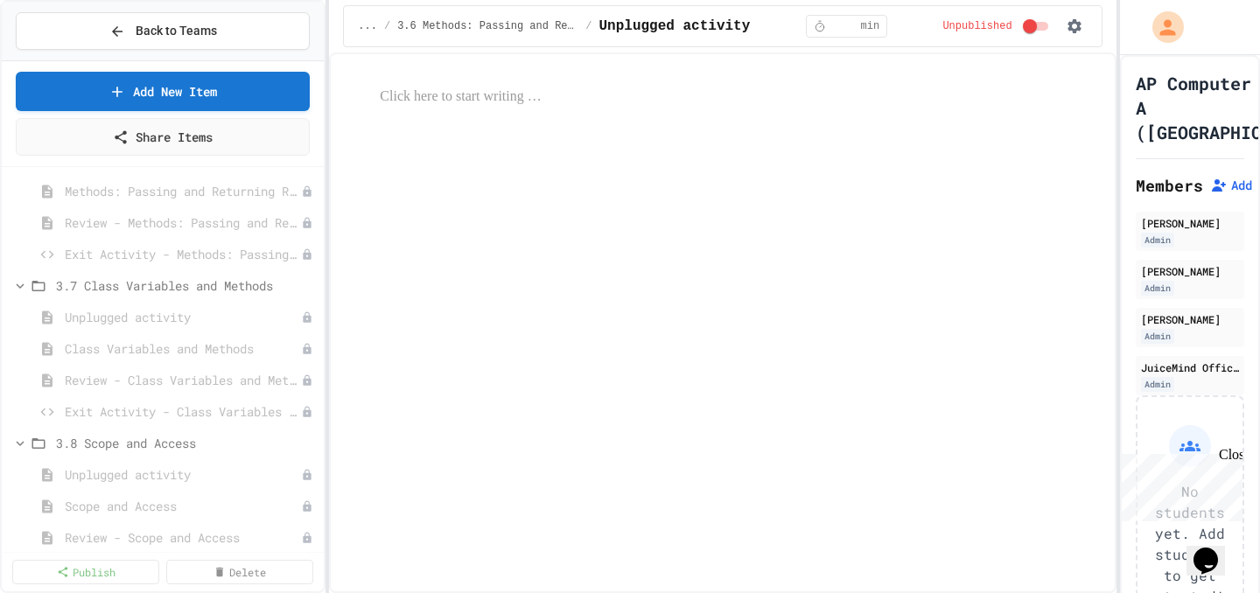
scroll to position [4381, 0]
click at [164, 314] on span "Unplugged activity" at bounding box center [174, 316] width 219 height 18
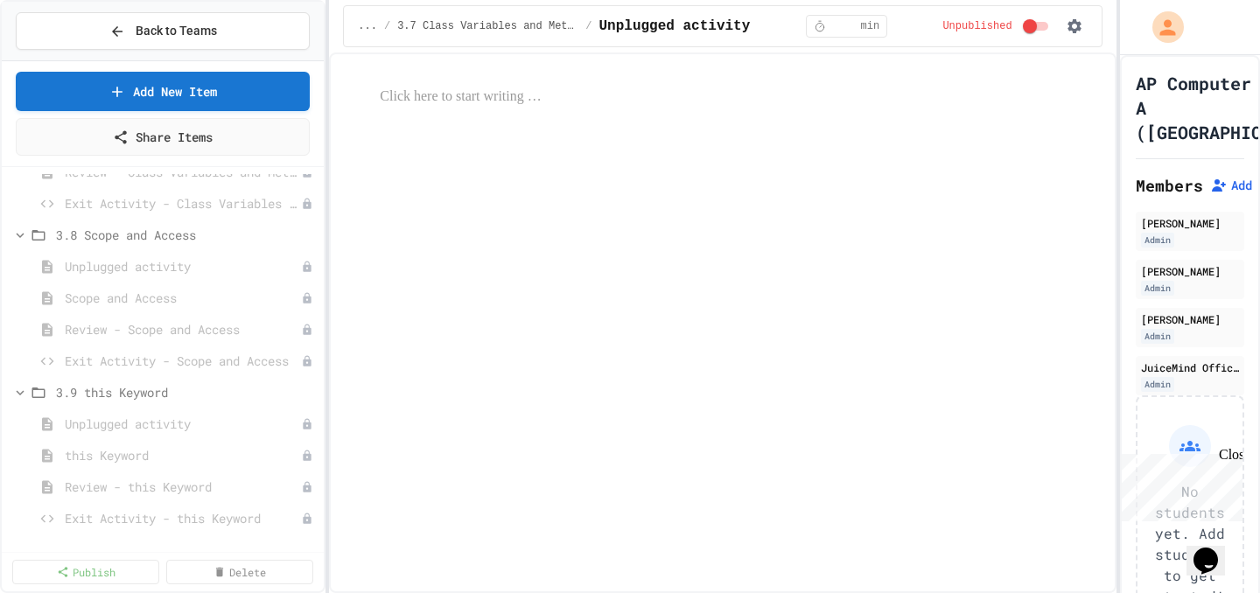
scroll to position [4590, 0]
click at [169, 423] on span "Unplugged activity" at bounding box center [174, 422] width 219 height 18
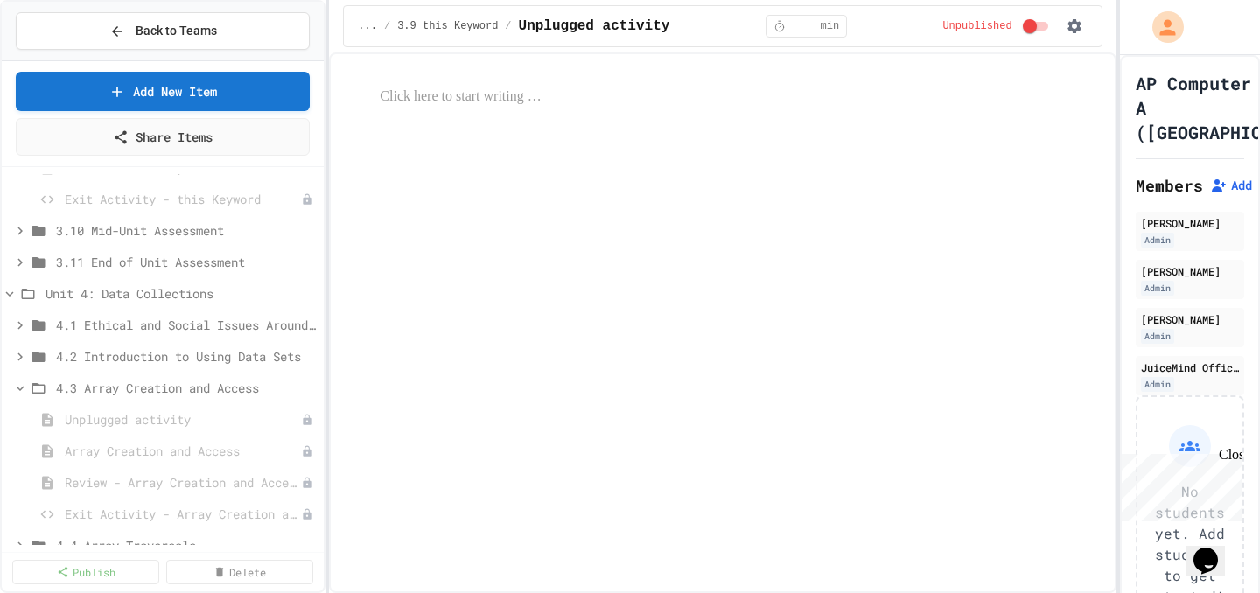
scroll to position [4913, 0]
click at [165, 426] on div "Unplugged activity" at bounding box center [163, 414] width 322 height 25
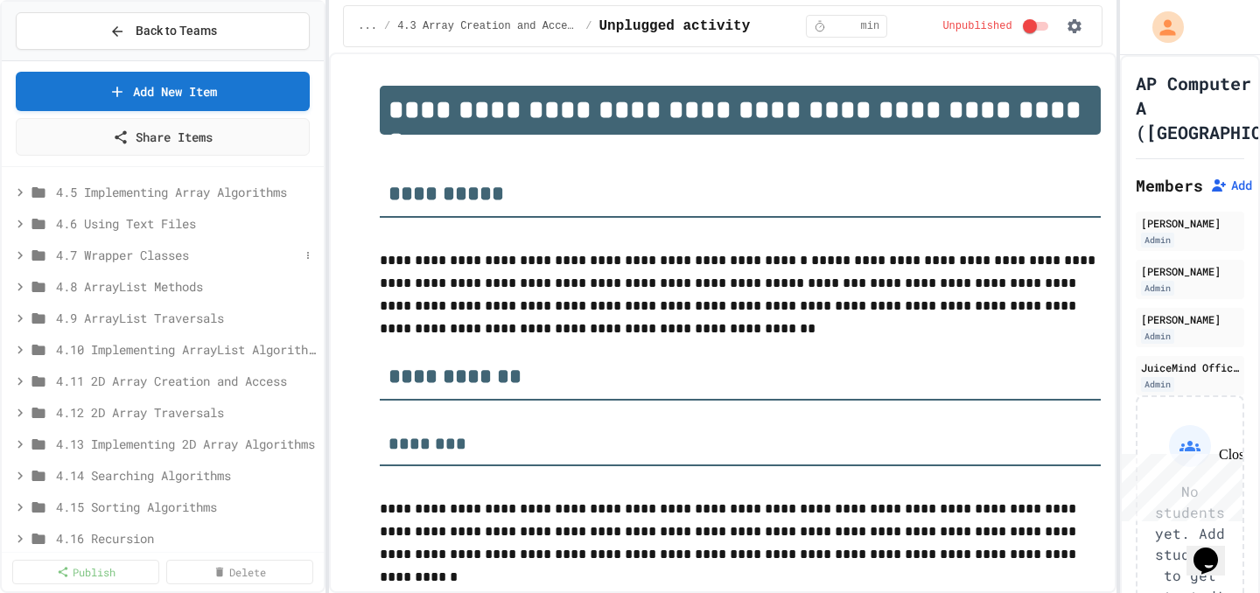
scroll to position [5303, 0]
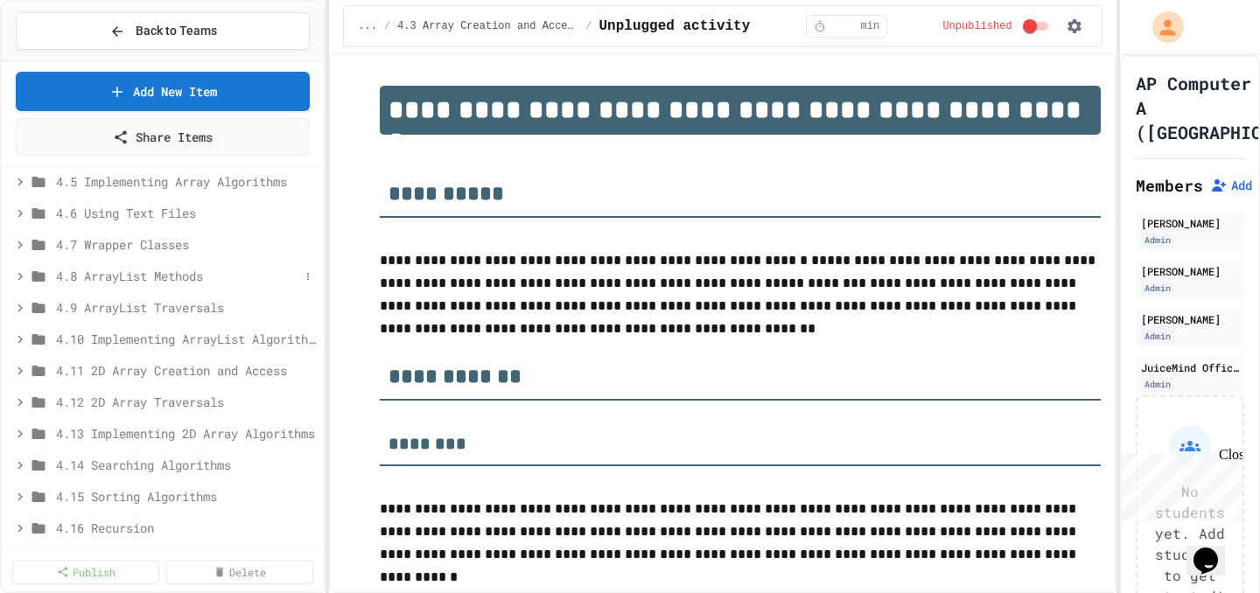
click at [16, 273] on icon at bounding box center [20, 277] width 16 height 16
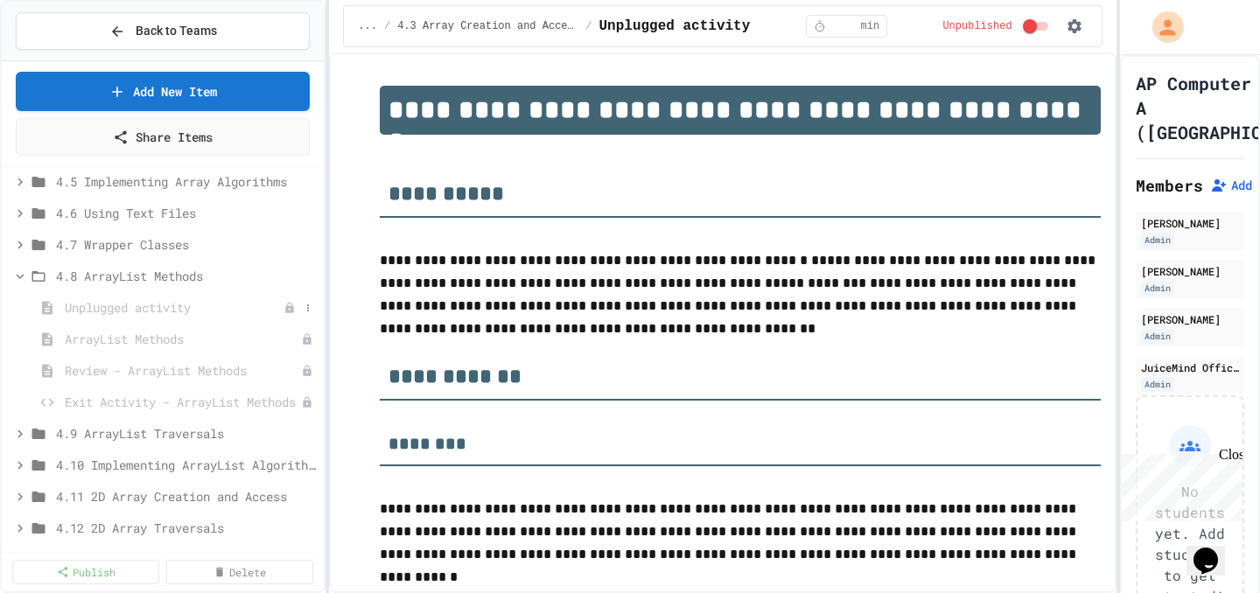
click at [86, 299] on span "Unplugged activity" at bounding box center [174, 307] width 219 height 18
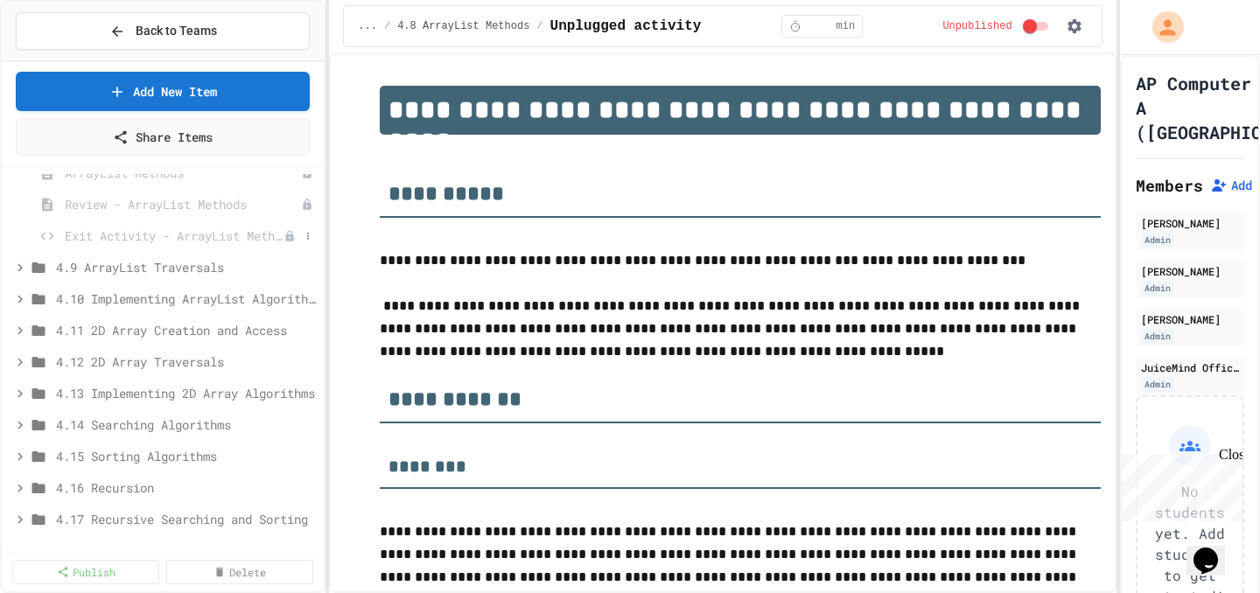
scroll to position [5477, 0]
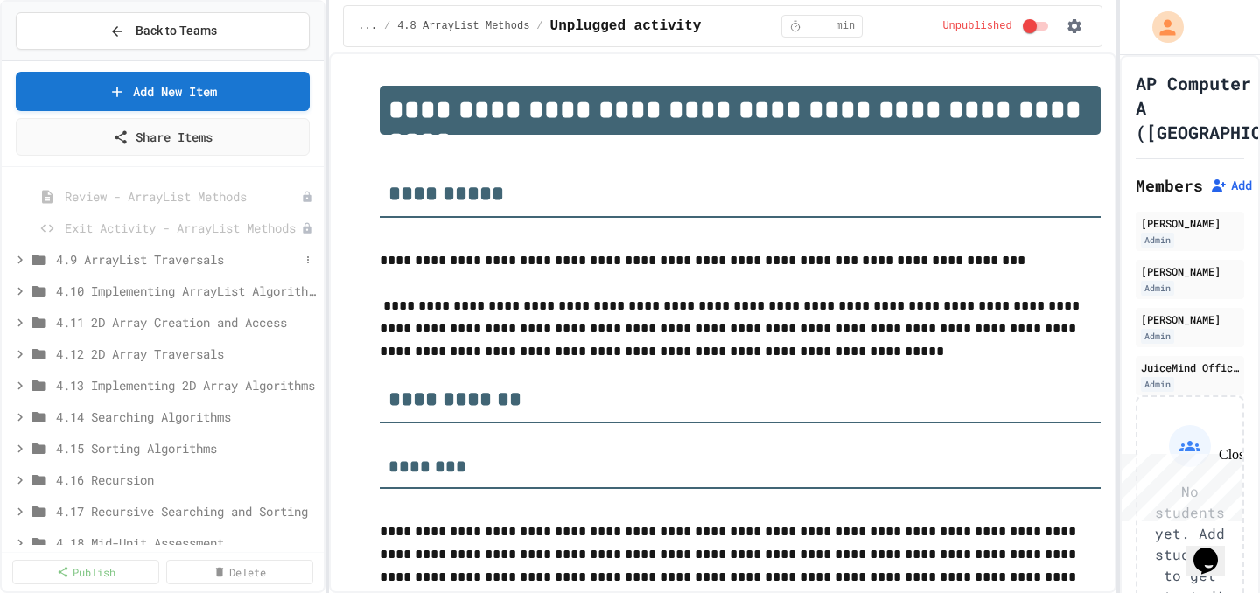
click at [26, 255] on icon at bounding box center [20, 260] width 16 height 16
click at [96, 279] on div "Unplugged activity" at bounding box center [163, 290] width 322 height 25
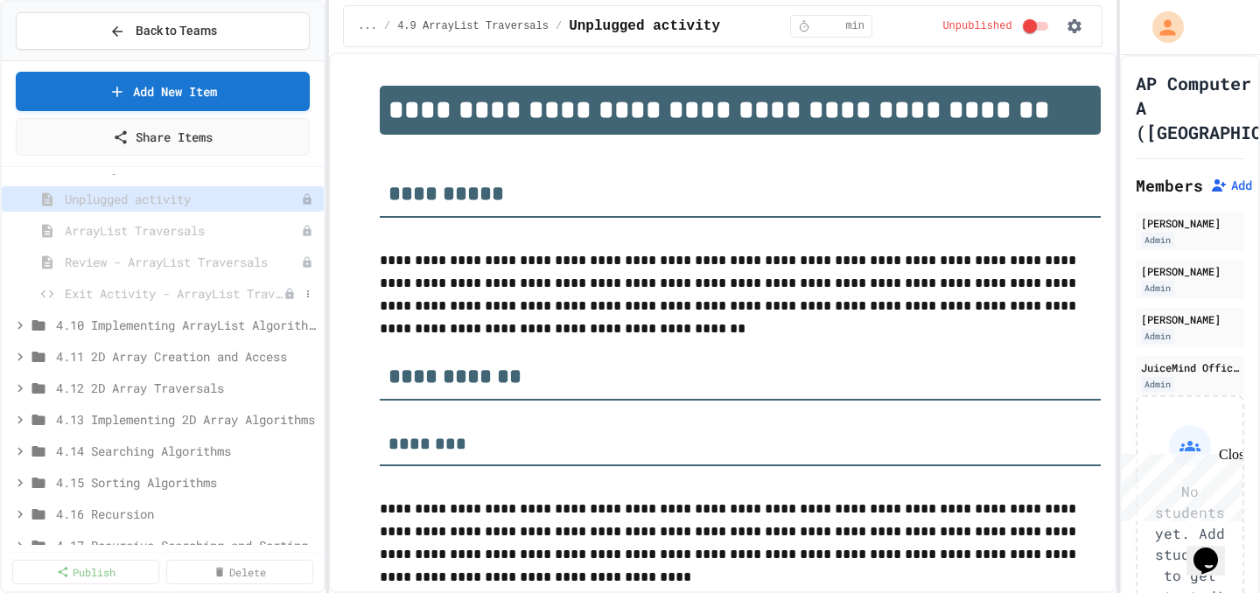
scroll to position [5576, 0]
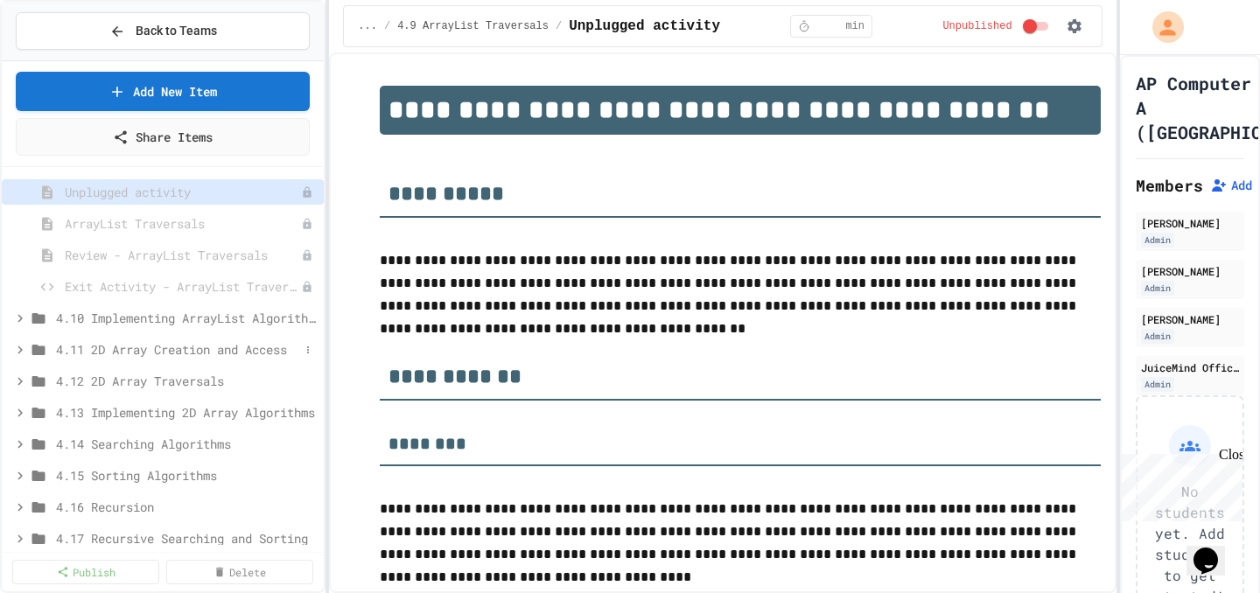
click at [17, 351] on icon at bounding box center [20, 350] width 16 height 16
click at [91, 380] on span "Unplugged activity" at bounding box center [174, 381] width 219 height 18
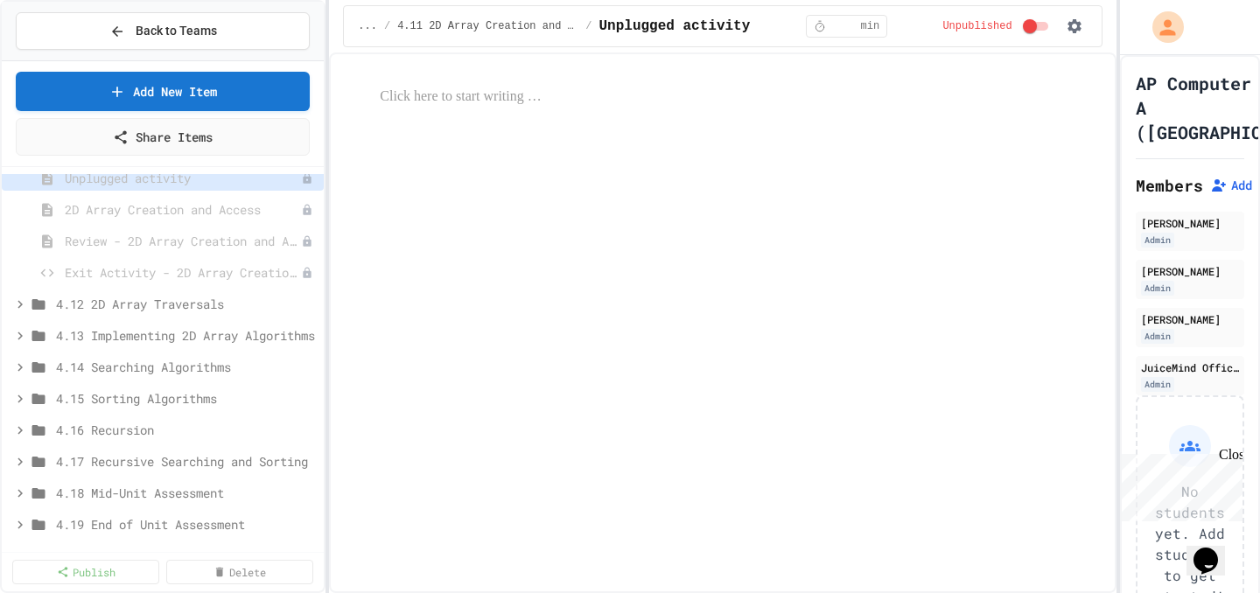
scroll to position [5784, 0]
